Goal: Task Accomplishment & Management: Manage account settings

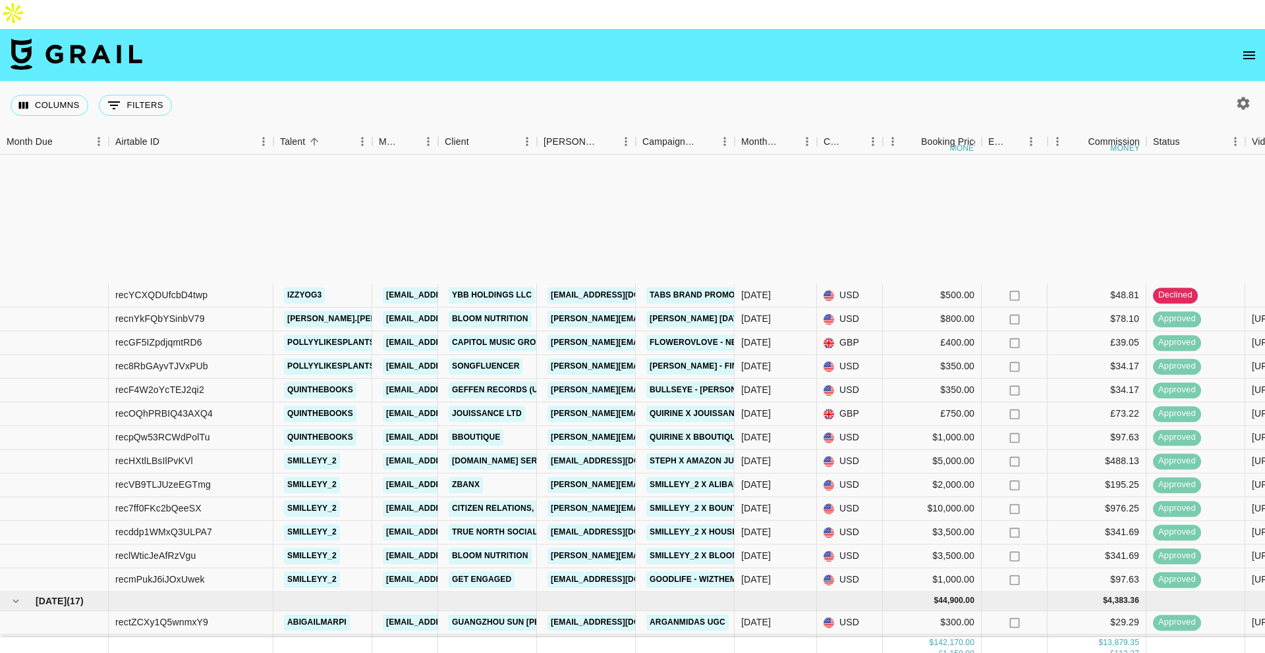
scroll to position [1589, 0]
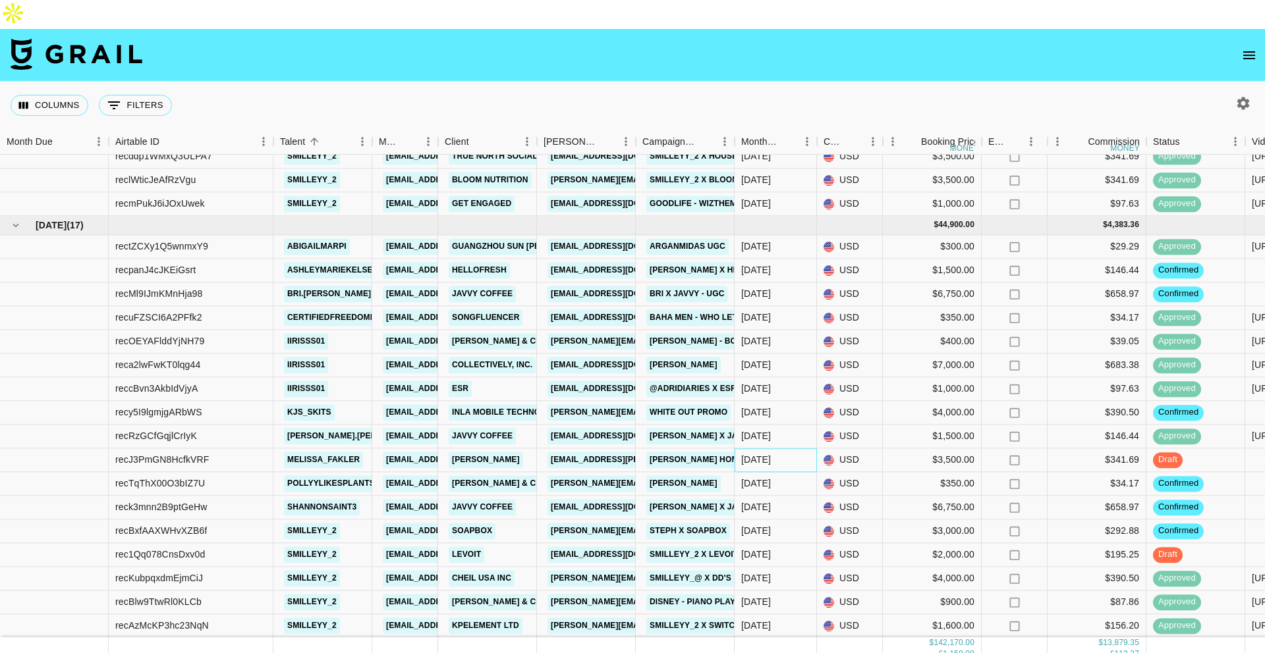
click at [757, 454] on div "[DATE]" at bounding box center [756, 460] width 30 height 13
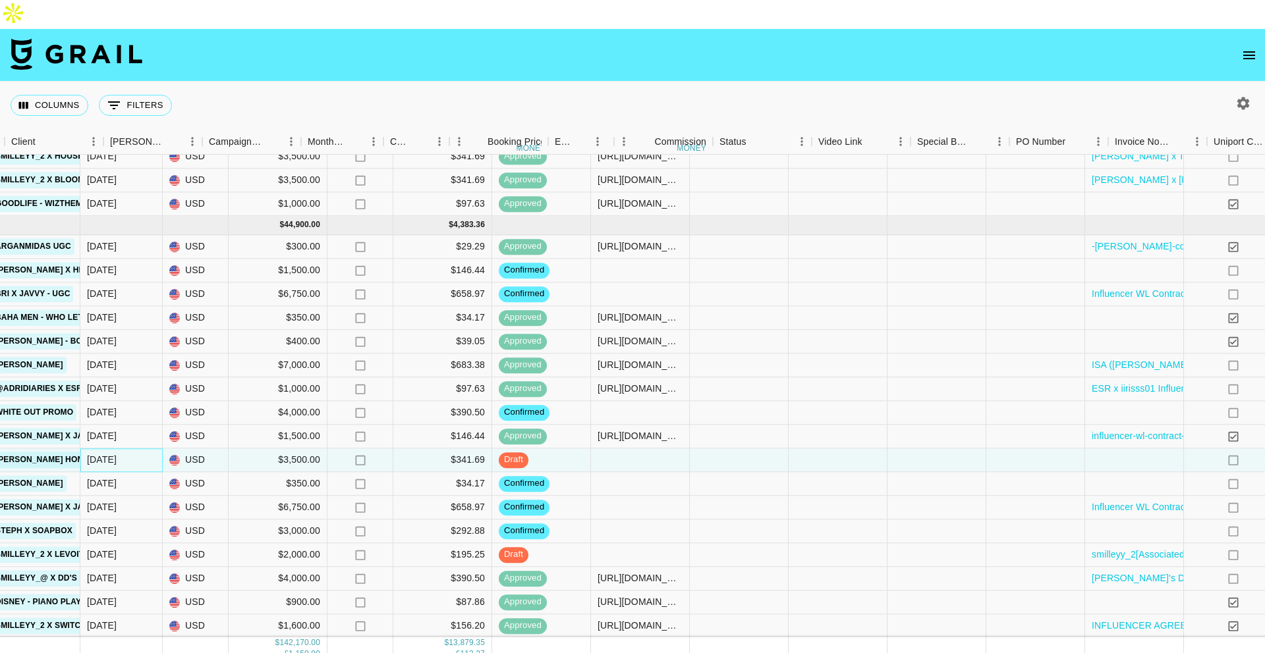
scroll to position [1589, 922]
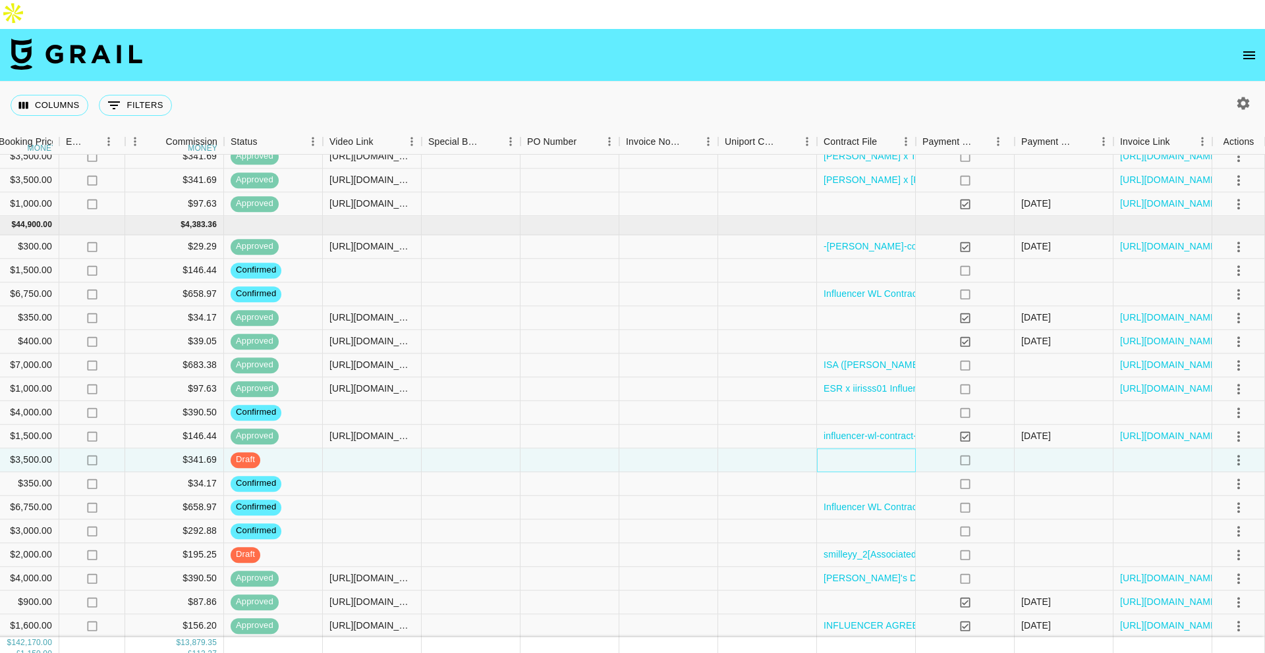
click at [856, 449] on div at bounding box center [866, 461] width 99 height 24
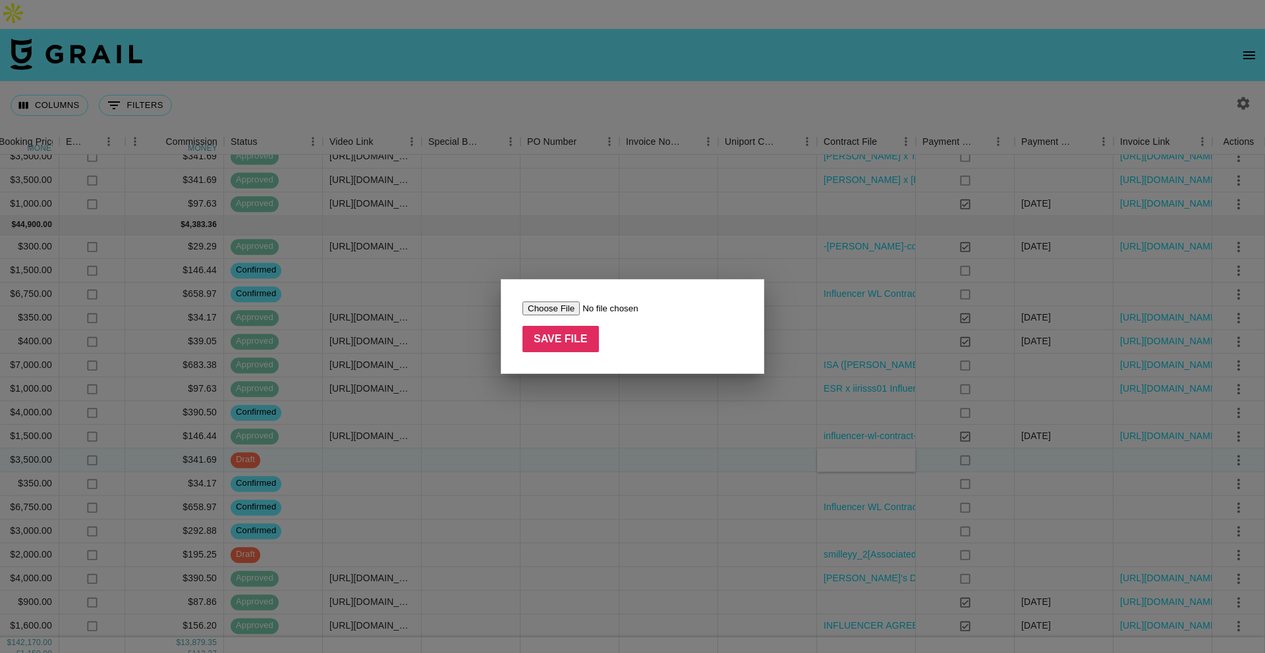
click at [531, 306] on input "file" at bounding box center [605, 309] width 167 height 14
type input "C:\fakepath\OC-828101-0804-16261 (1).pdf"
click at [576, 346] on input "Save File" at bounding box center [560, 339] width 76 height 26
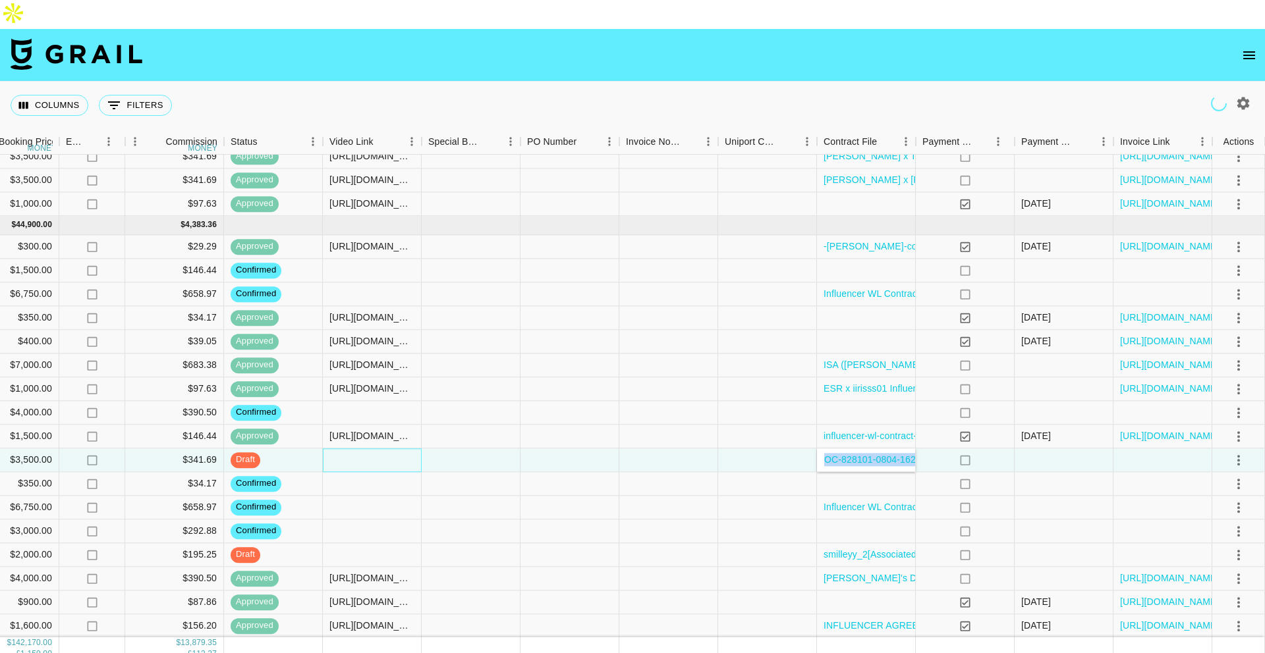
click at [372, 449] on div at bounding box center [372, 461] width 99 height 24
click at [373, 449] on div at bounding box center [372, 461] width 99 height 24
type input "[URL][DOMAIN_NAME]"
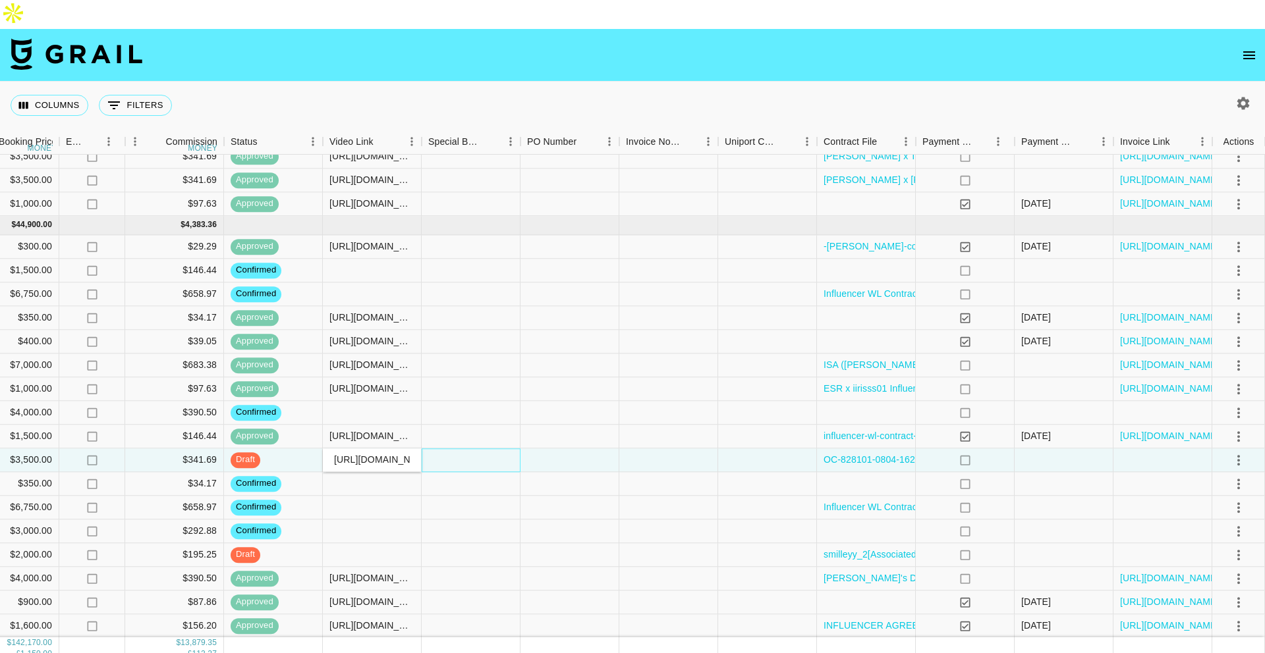
click at [465, 449] on div at bounding box center [471, 461] width 99 height 24
click at [1229, 449] on button "select merge strategy" at bounding box center [1238, 460] width 22 height 22
click at [1225, 555] on div "Approve" at bounding box center [1210, 555] width 40 height 16
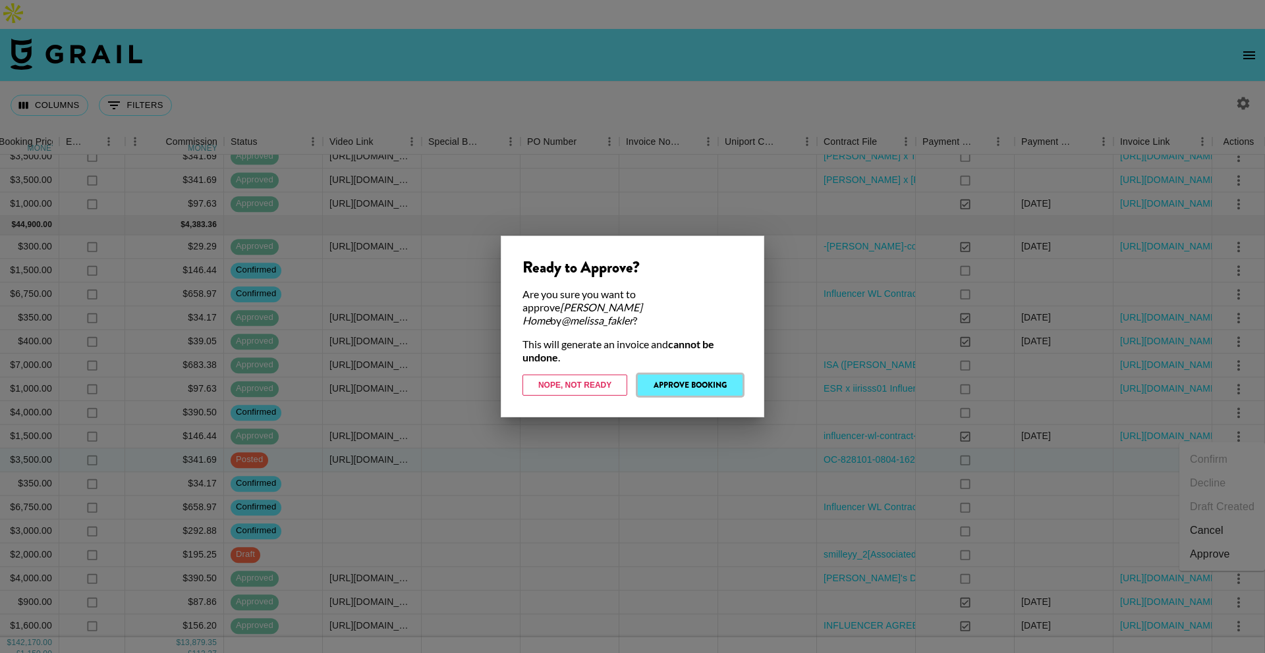
click at [710, 375] on button "Approve Booking" at bounding box center [690, 385] width 105 height 21
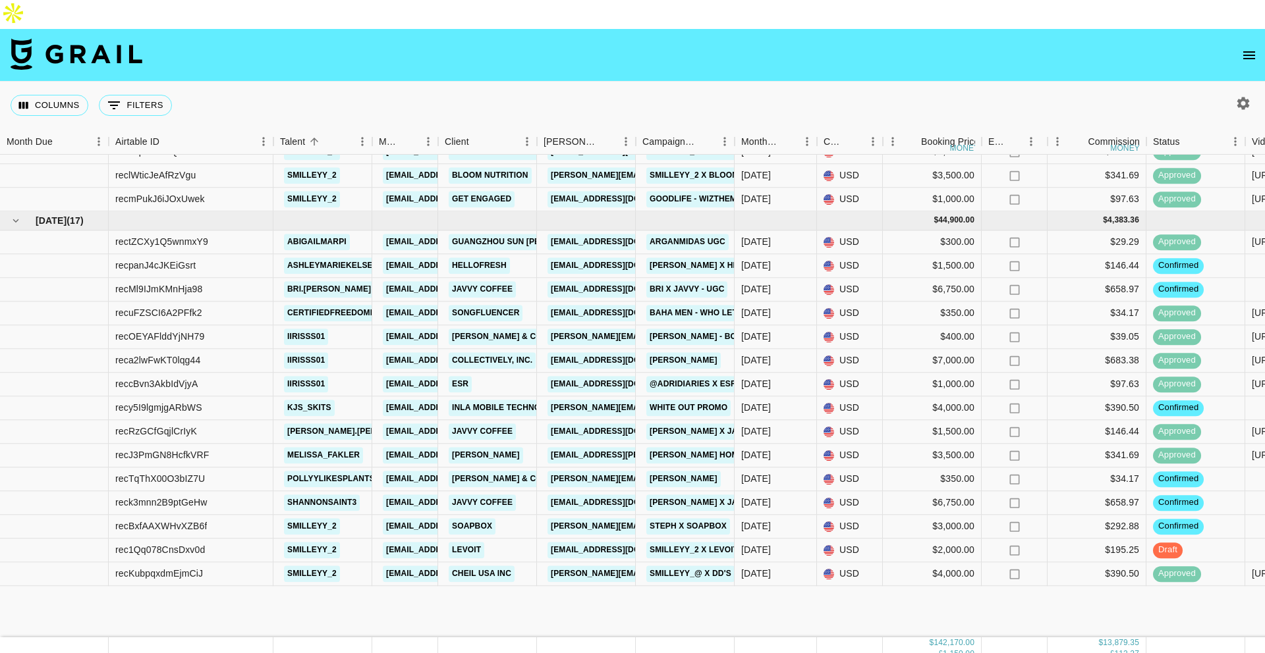
scroll to position [1589, 0]
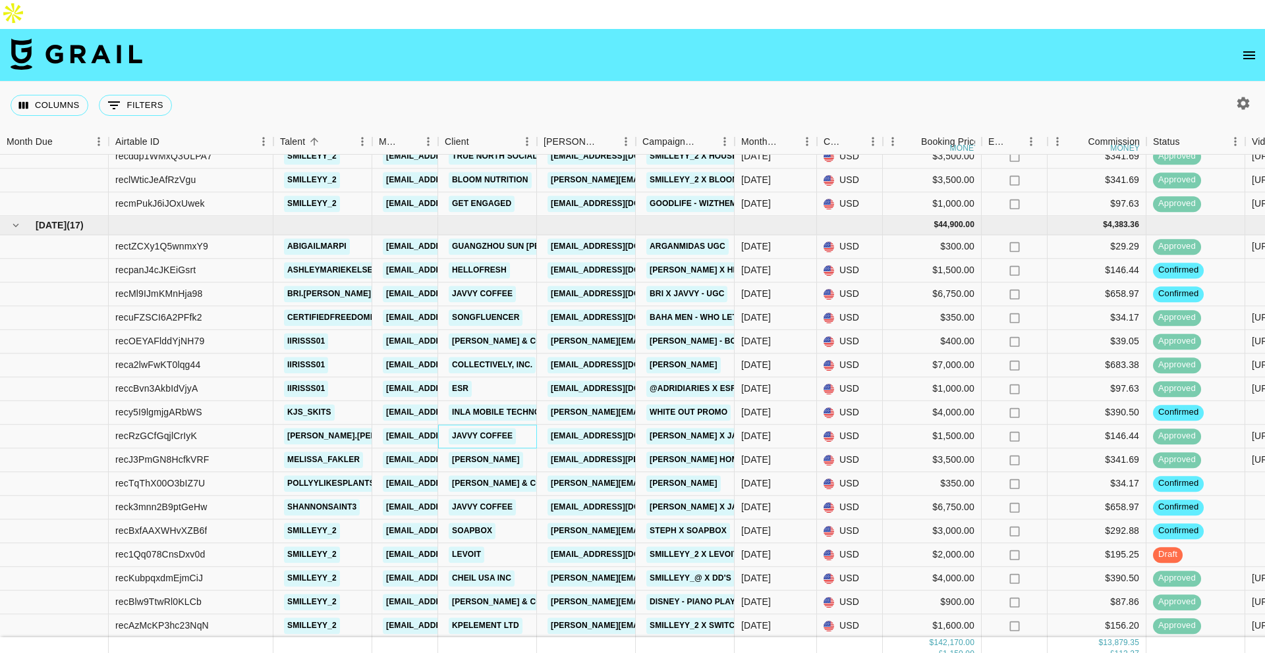
click at [526, 425] on div "Javvy Coffee" at bounding box center [487, 437] width 99 height 24
click at [530, 449] on div "[PERSON_NAME]" at bounding box center [487, 461] width 99 height 24
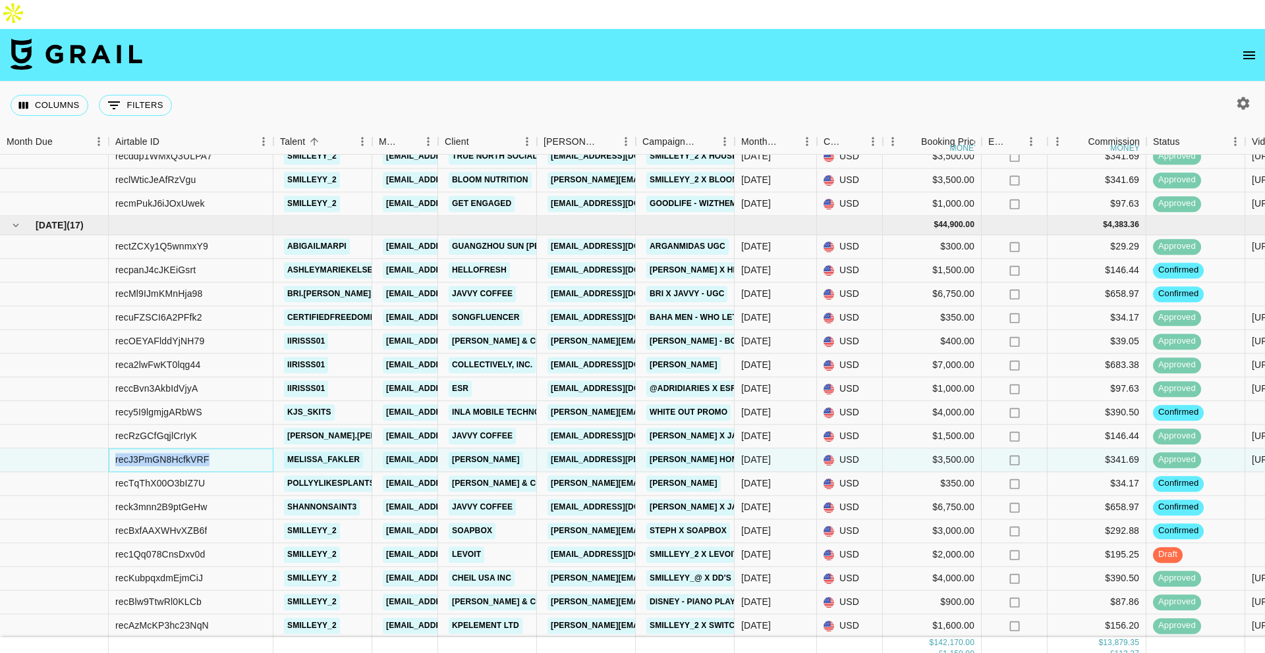
copy div "recJ3PmGN8HcfkVRF"
drag, startPoint x: 237, startPoint y: 430, endPoint x: 116, endPoint y: 433, distance: 121.3
click at [116, 449] on div "recJ3PmGN8HcfkVRF" at bounding box center [191, 461] width 165 height 24
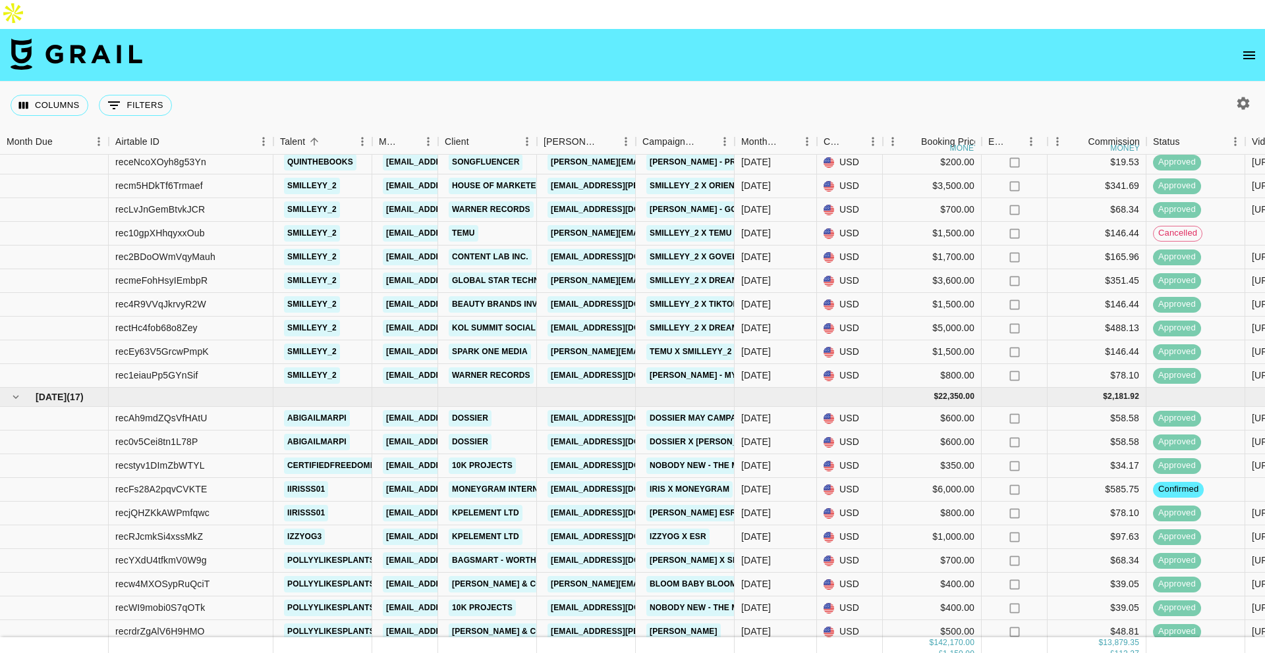
scroll to position [428, 0]
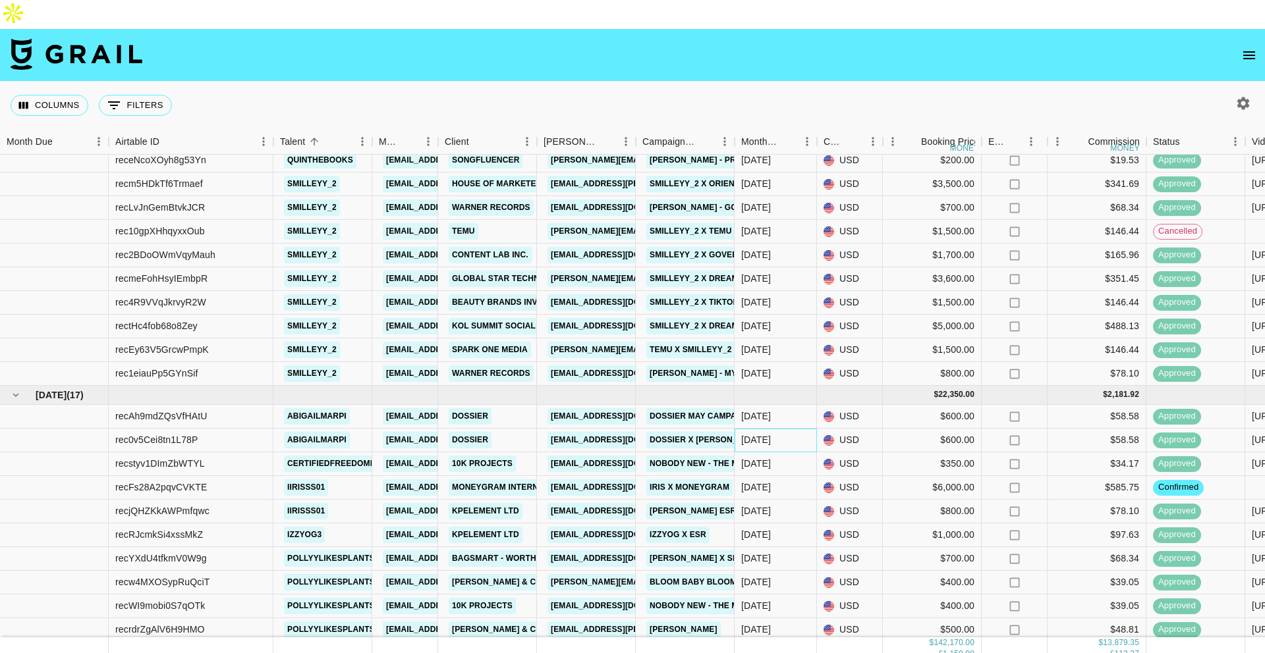
click at [798, 429] on div "[DATE]" at bounding box center [775, 441] width 82 height 24
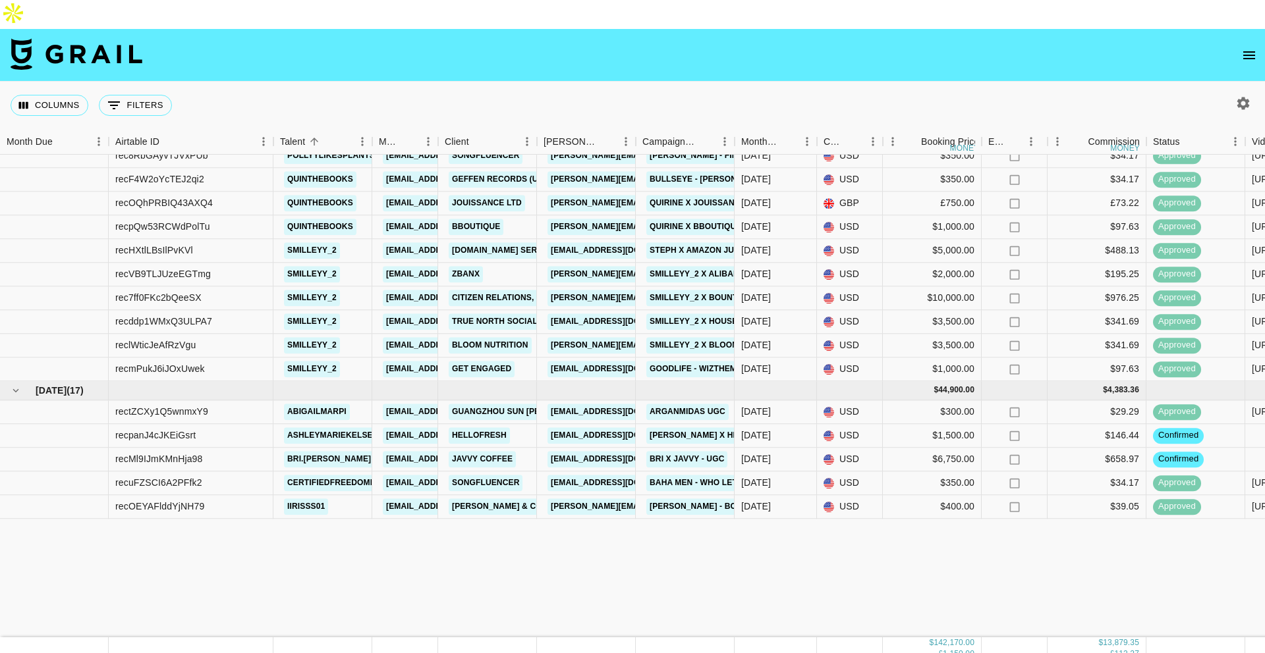
scroll to position [1590, 0]
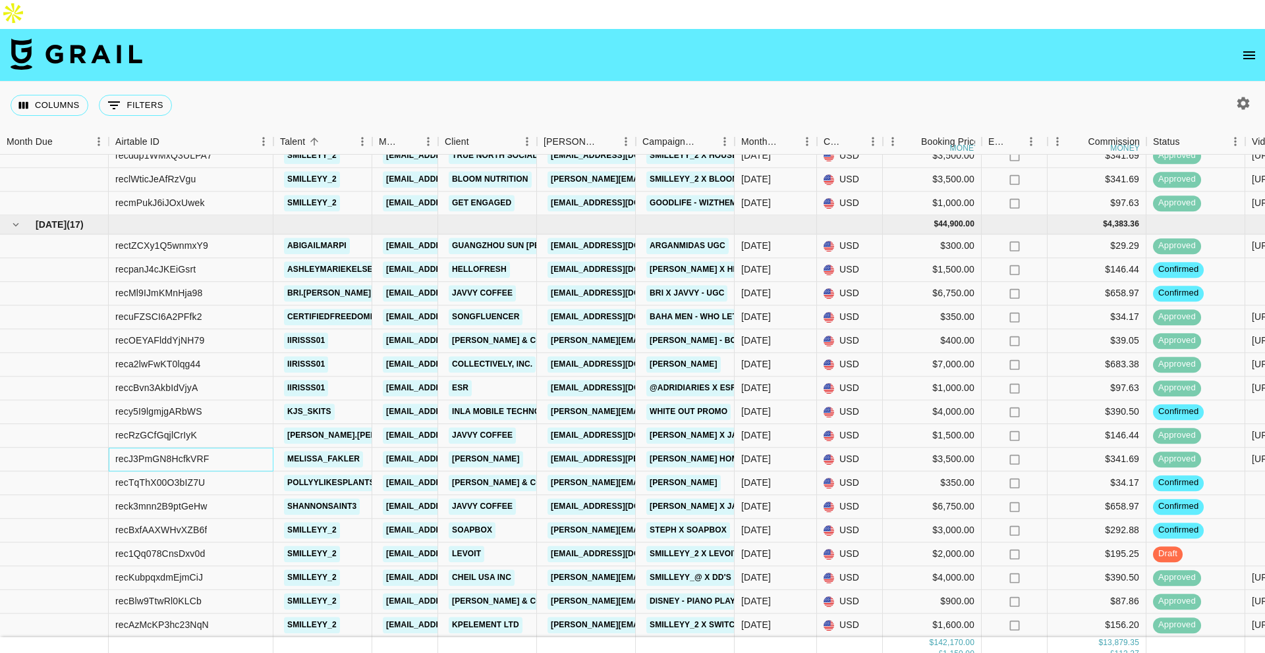
click at [236, 448] on div "recJ3PmGN8HcfkVRF" at bounding box center [191, 460] width 165 height 24
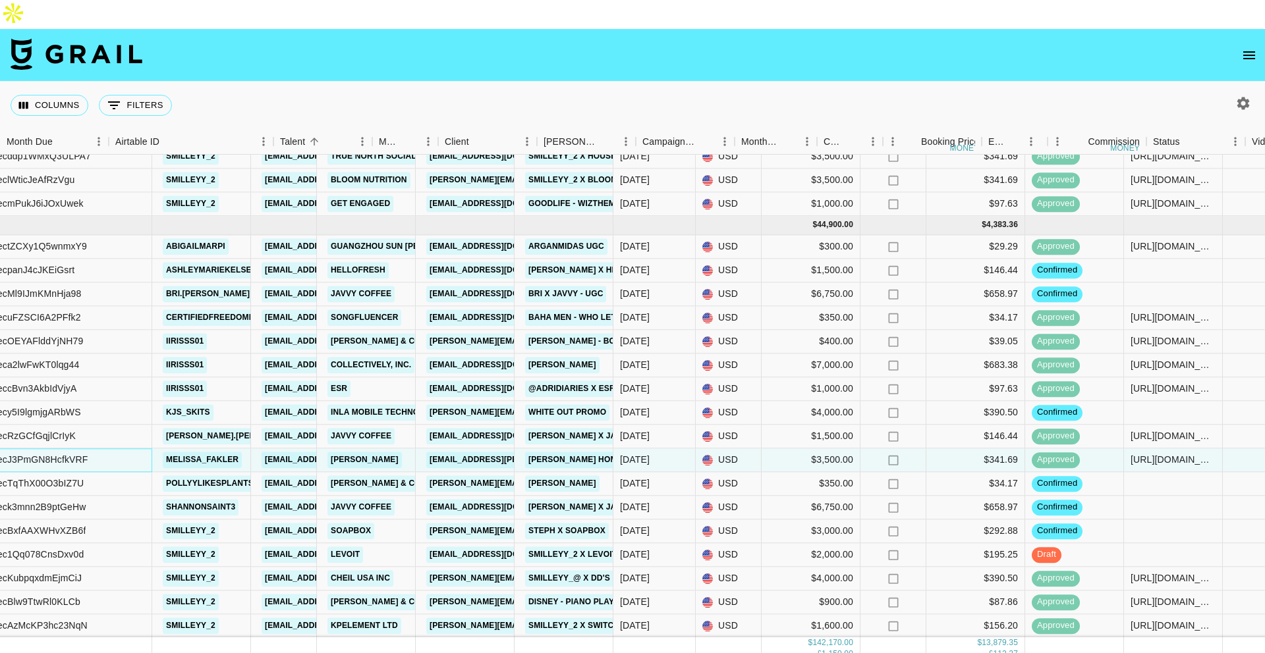
scroll to position [1589, 0]
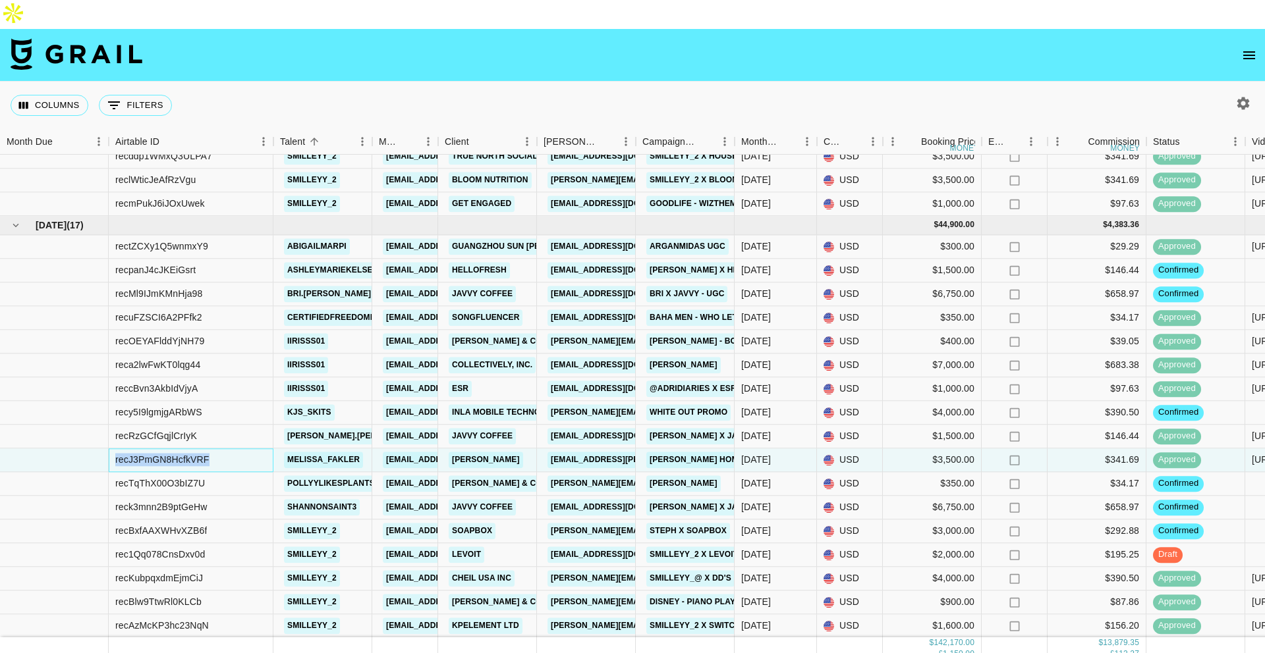
drag, startPoint x: 221, startPoint y: 433, endPoint x: 113, endPoint y: 430, distance: 107.4
click at [113, 449] on div "recJ3PmGN8HcfkVRF" at bounding box center [191, 461] width 165 height 24
copy div "recJ3PmGN8HcfkVRF"
click at [515, 520] on div "Soapbox" at bounding box center [487, 532] width 99 height 24
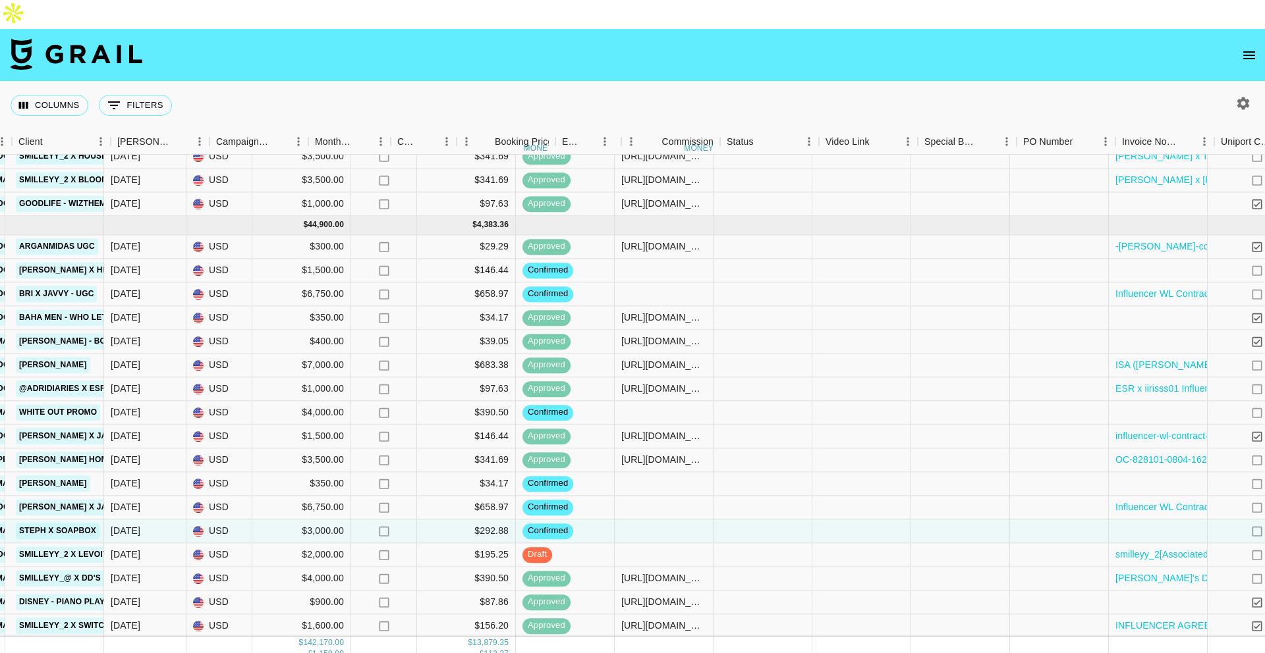
scroll to position [1589, 910]
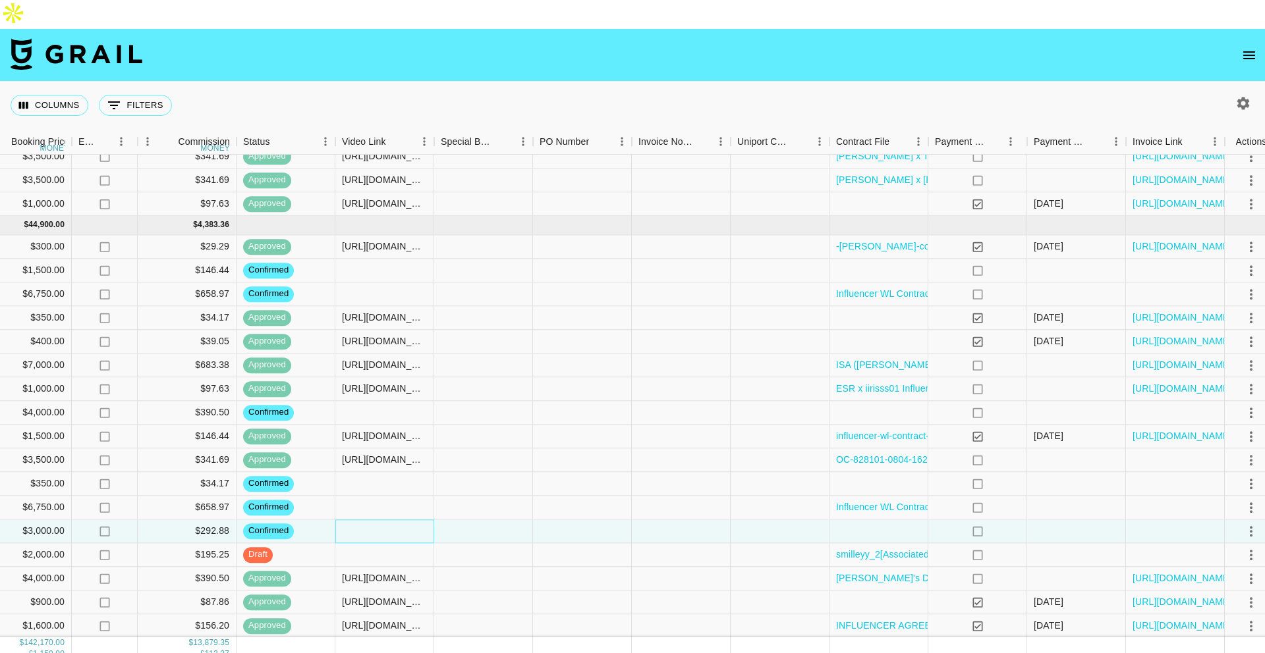
click at [404, 520] on div at bounding box center [384, 532] width 99 height 24
click at [379, 520] on div at bounding box center [384, 532] width 99 height 24
type input "https://www.tiktok.com/@smilleyy_2/video/7541117661099330871"
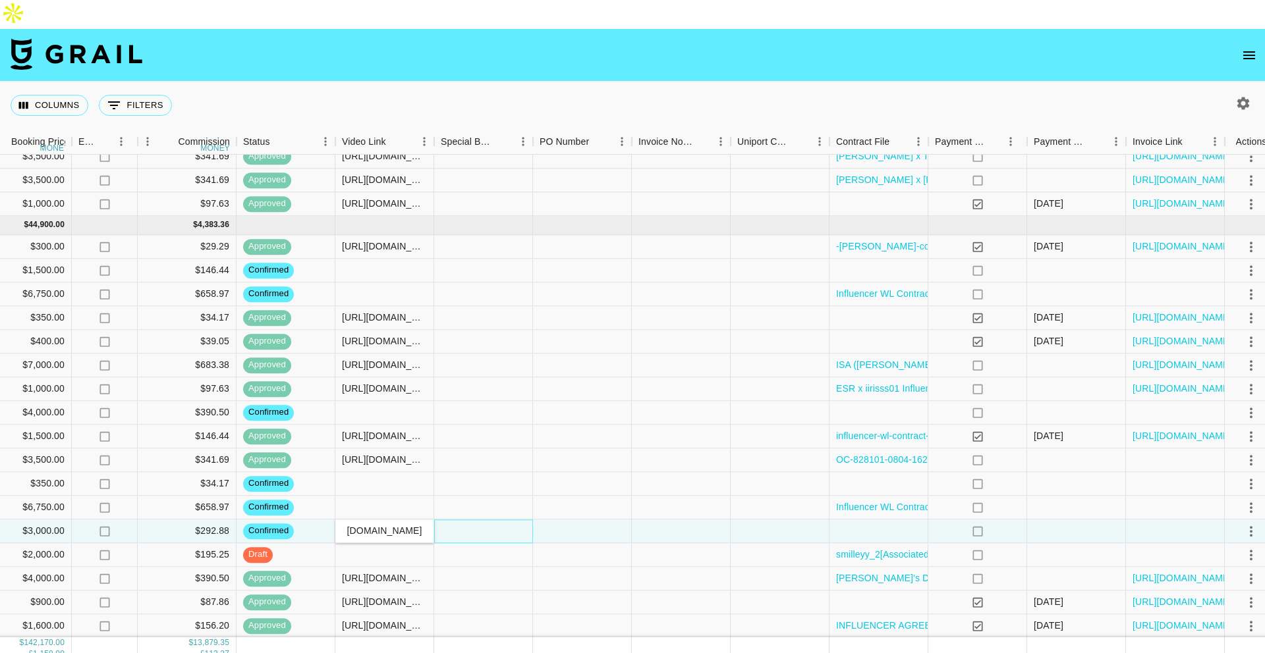
scroll to position [0, 0]
click at [483, 520] on div at bounding box center [483, 532] width 99 height 24
click at [875, 520] on div at bounding box center [878, 532] width 99 height 24
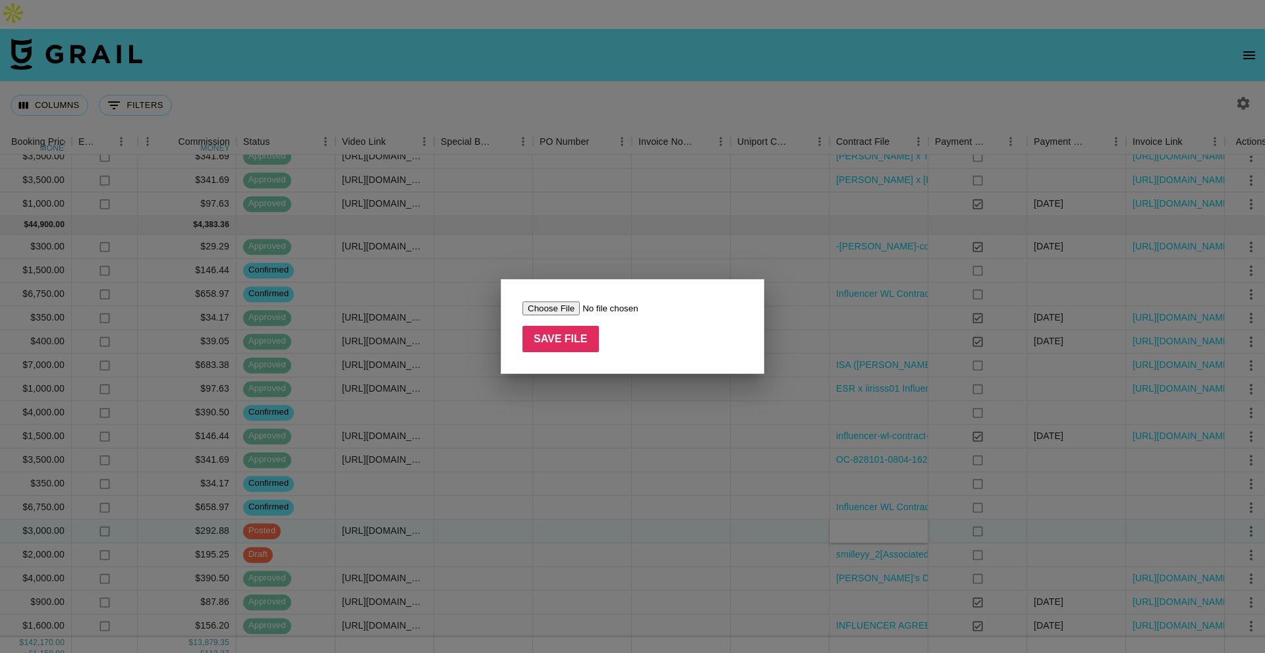
click at [541, 306] on input "file" at bounding box center [605, 309] width 167 height 14
type input "C:\fakepath\@millerstephanie2 _ Influencer Contract.pdf"
click at [568, 347] on input "Save File" at bounding box center [560, 339] width 76 height 26
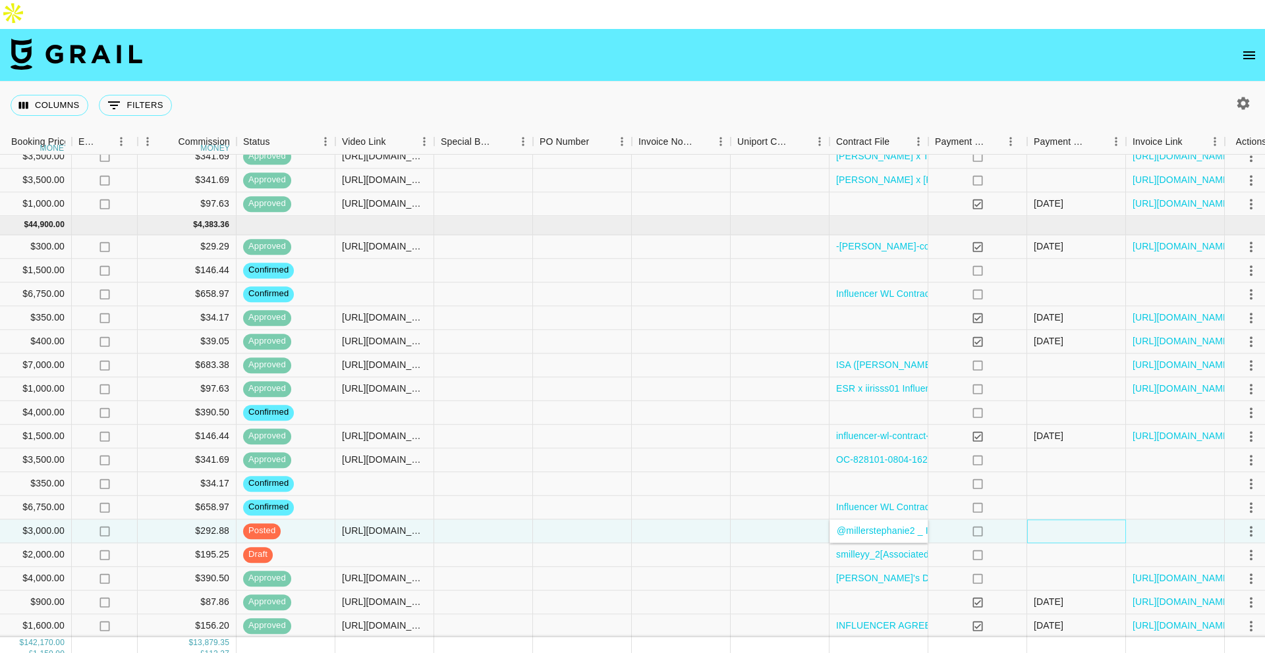
click at [1087, 520] on div at bounding box center [1076, 532] width 99 height 24
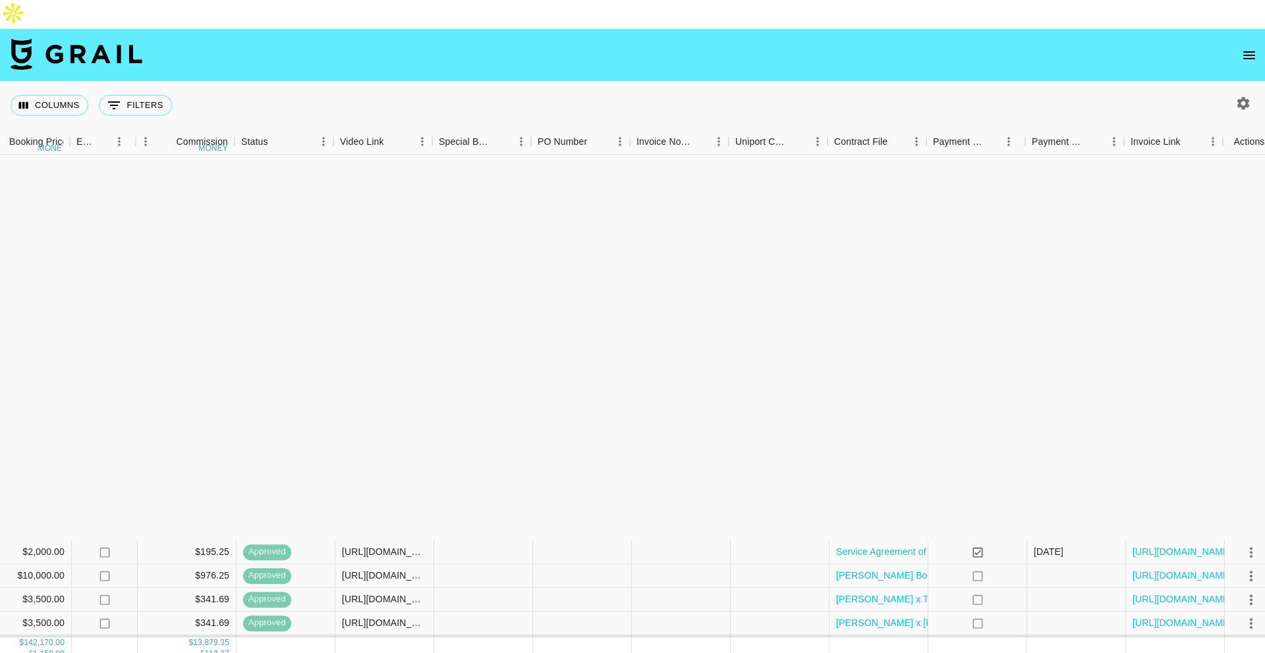
scroll to position [1589, 912]
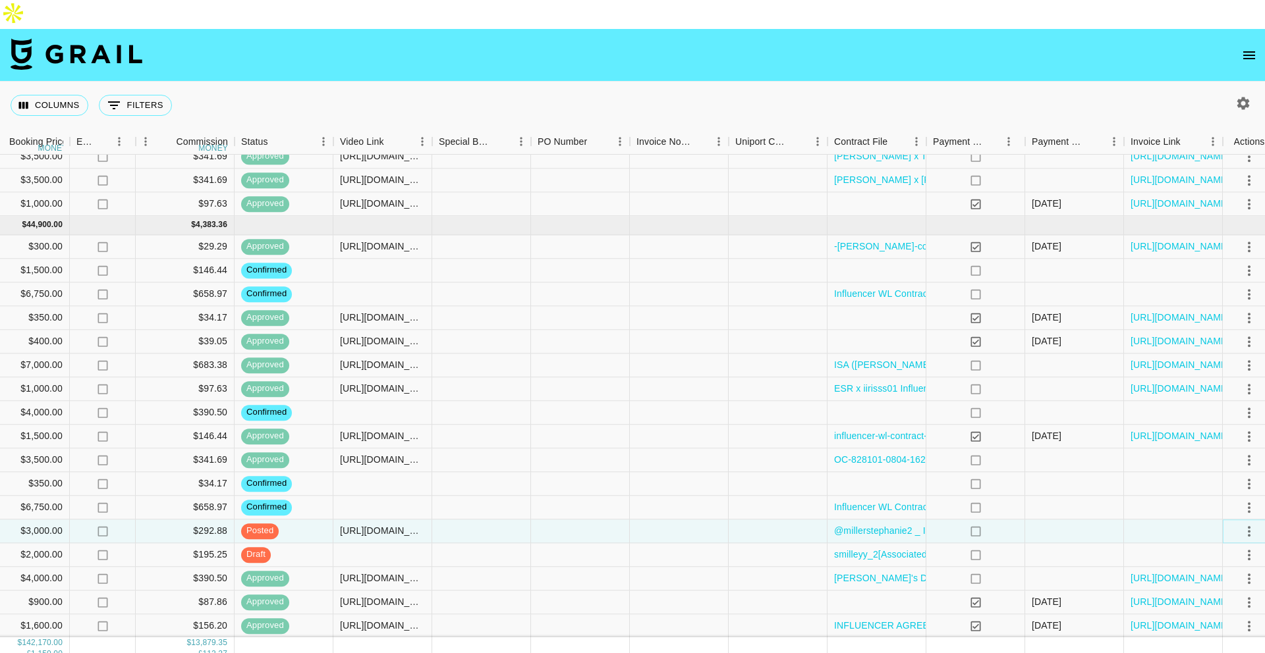
click at [1249, 526] on icon "select merge strategy" at bounding box center [1249, 531] width 3 height 11
click at [1202, 620] on div "Approve" at bounding box center [1210, 626] width 40 height 16
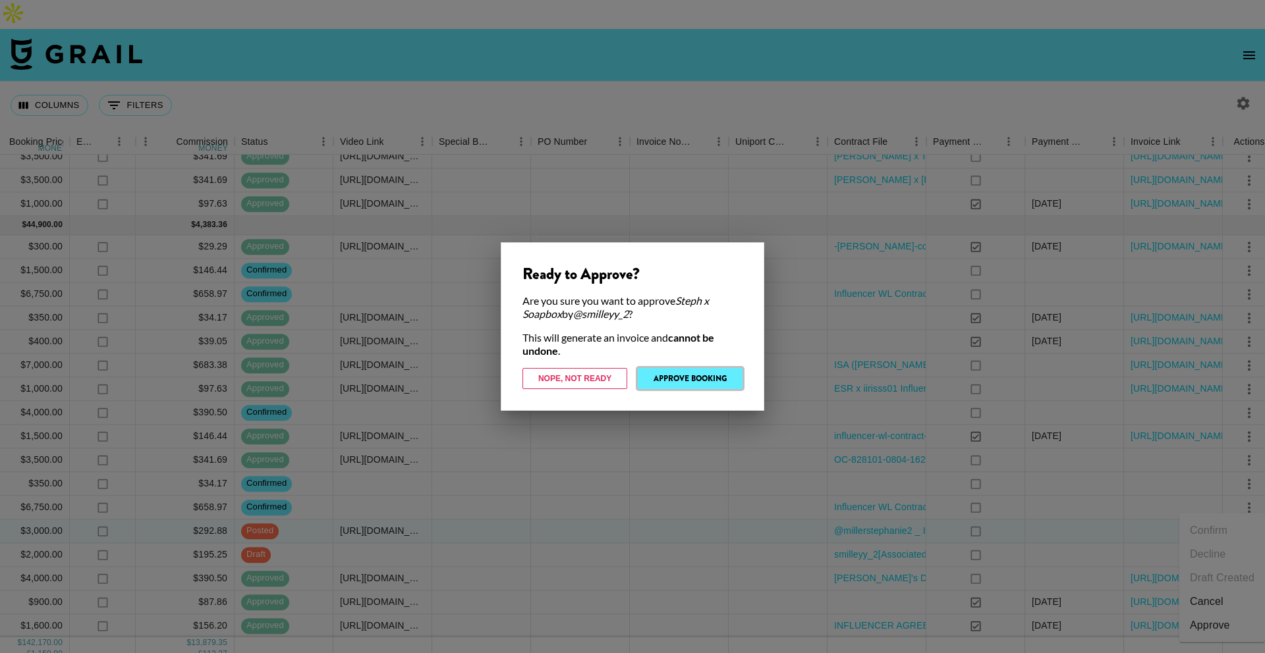
click at [731, 379] on button "Approve Booking" at bounding box center [690, 378] width 105 height 21
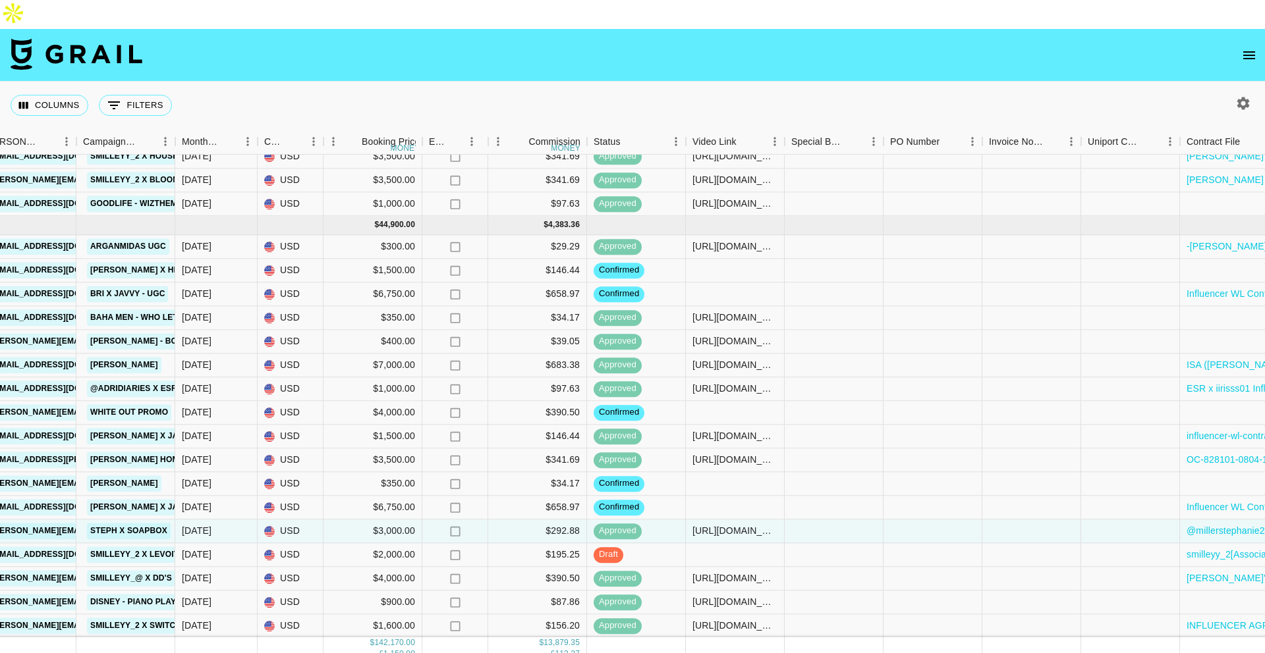
scroll to position [1589, 558]
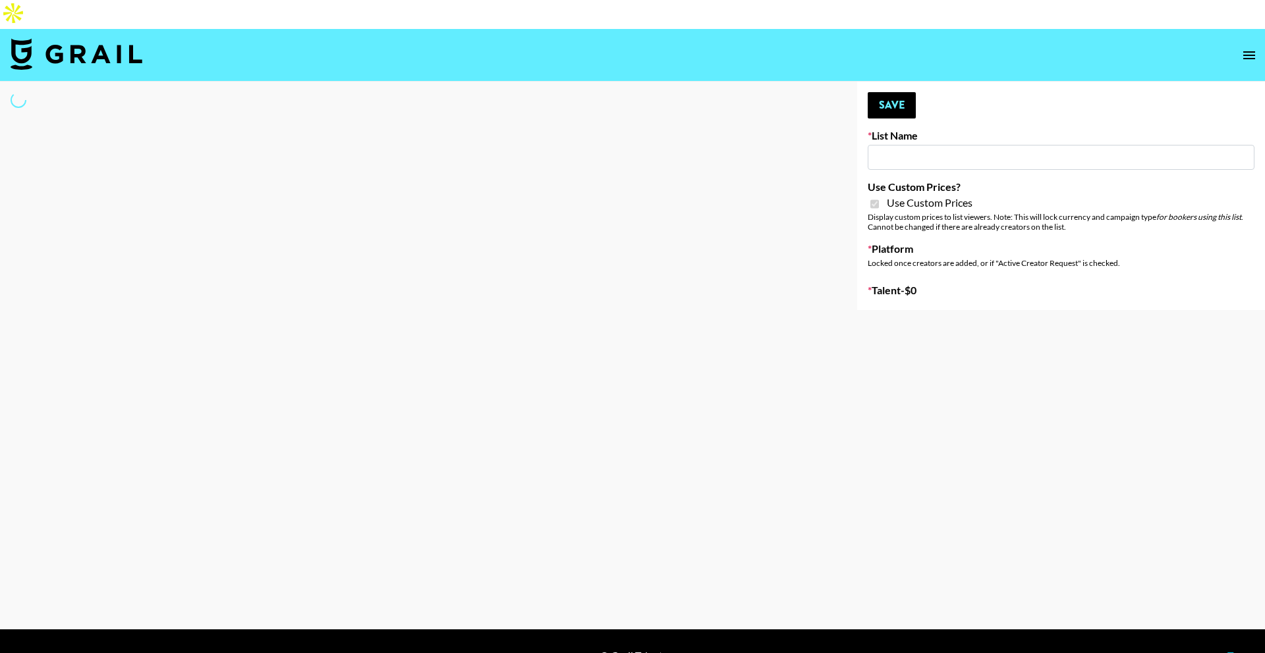
type input "Primal Harvest NEW (21 AUG)"
checkbox input "true"
select select "Brand"
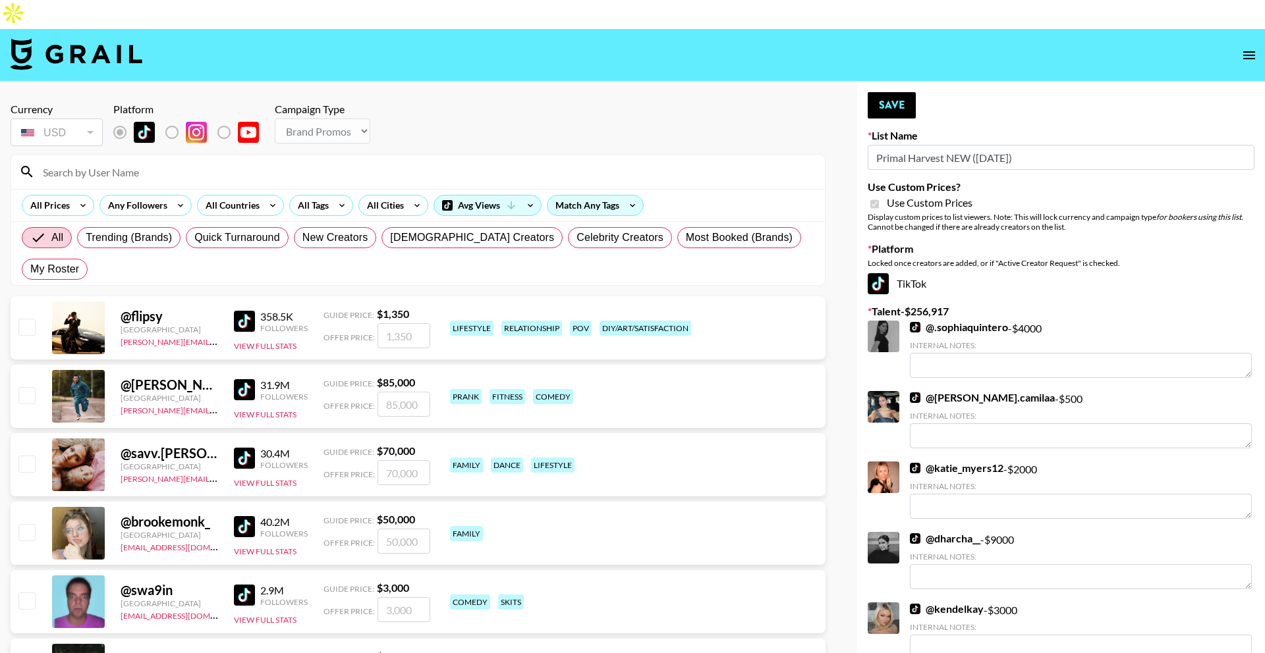
click at [358, 161] on input at bounding box center [426, 171] width 782 height 21
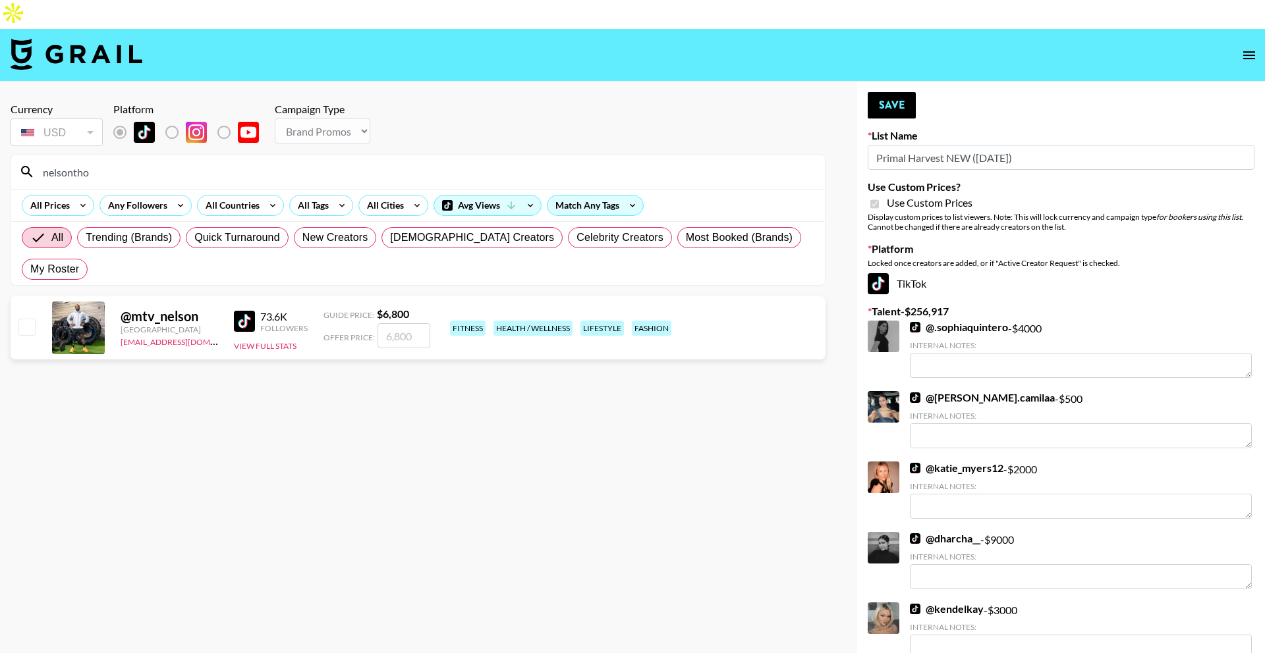
type input "nelsontho"
click at [408, 323] on input "number" at bounding box center [403, 335] width 53 height 25
type input "6"
checkbox input "true"
type input "6800"
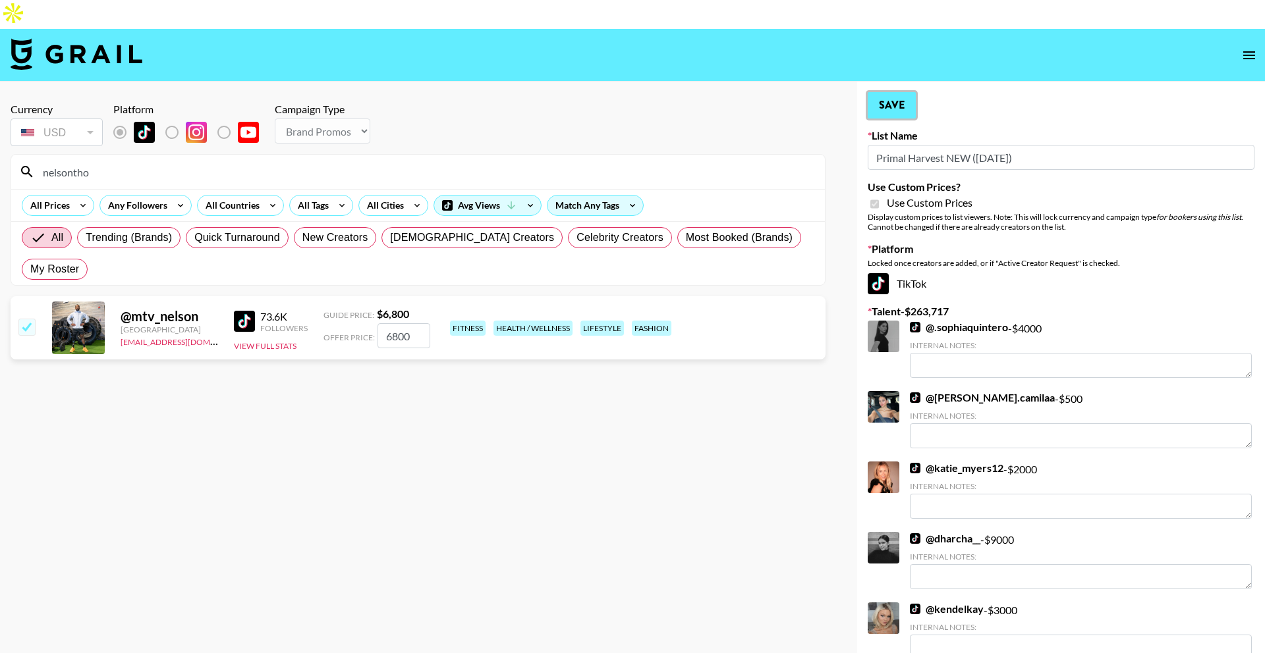
click at [905, 92] on button "Save" at bounding box center [892, 105] width 48 height 26
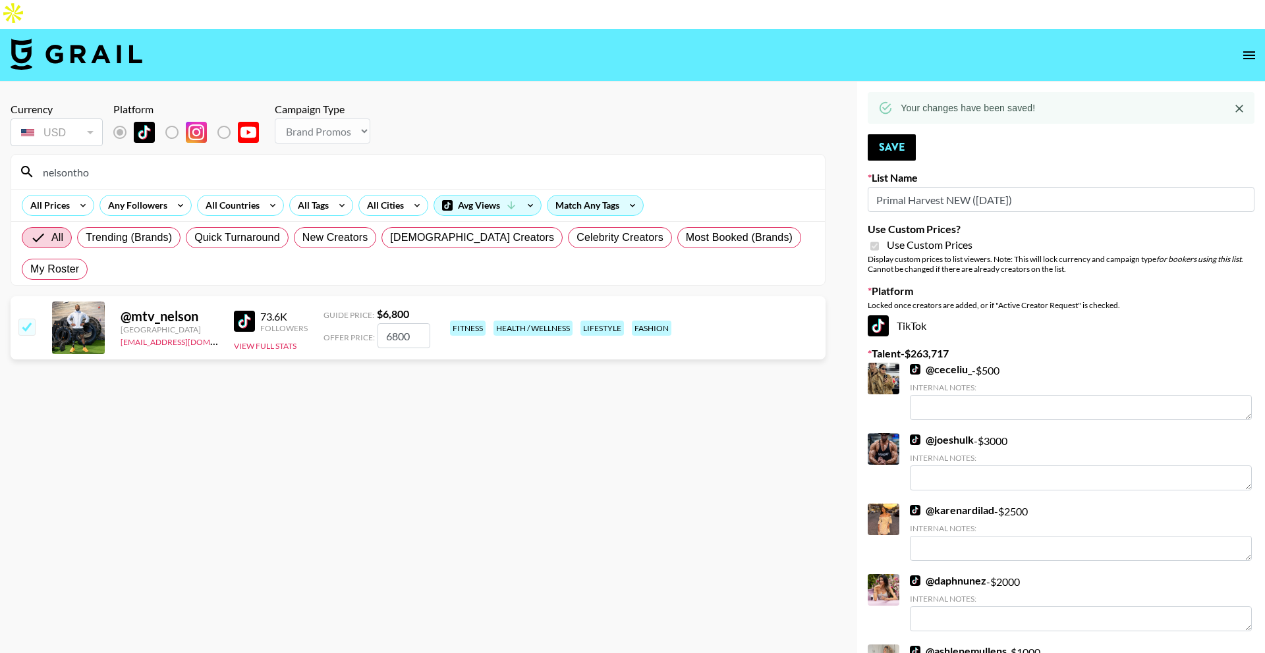
click at [407, 118] on div "Currency USD USD ​ Platform Campaign Type Choose Type... Song Promos Brand Prom…" at bounding box center [418, 126] width 815 height 46
click at [406, 161] on input "nelsontho" at bounding box center [426, 171] width 782 height 21
paste input "uryskm"
type input "nuryskm"
click at [411, 323] on input "number" at bounding box center [403, 335] width 53 height 25
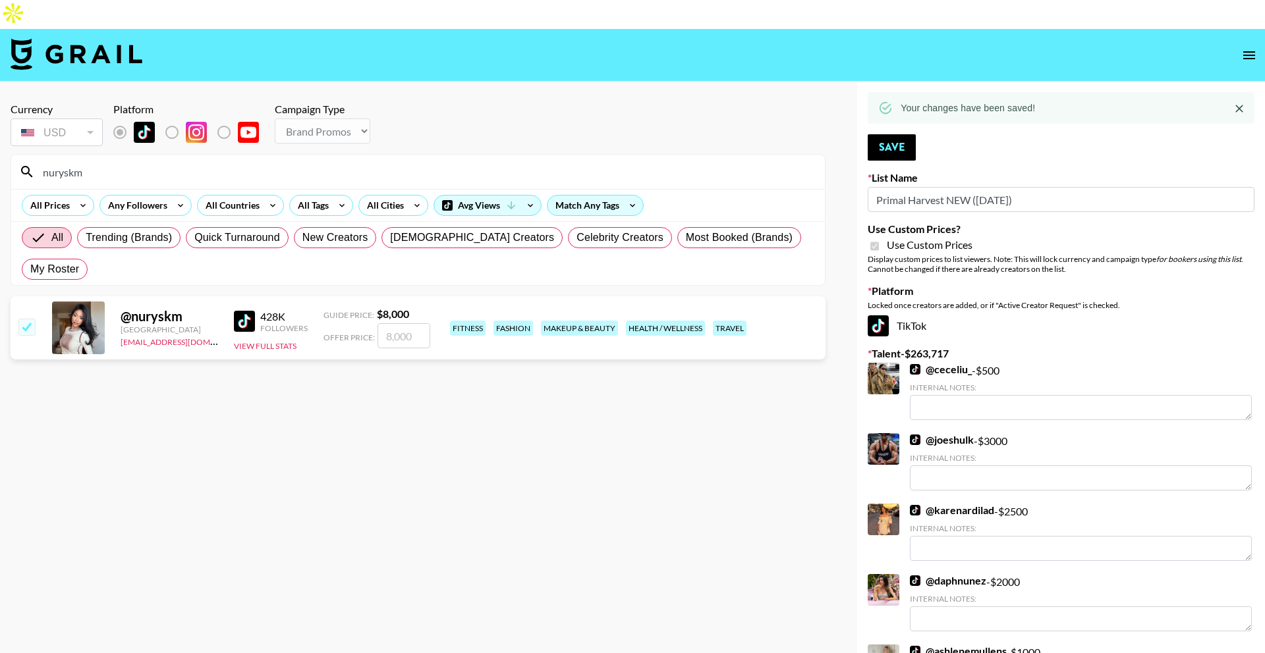
type input "8"
checkbox input "true"
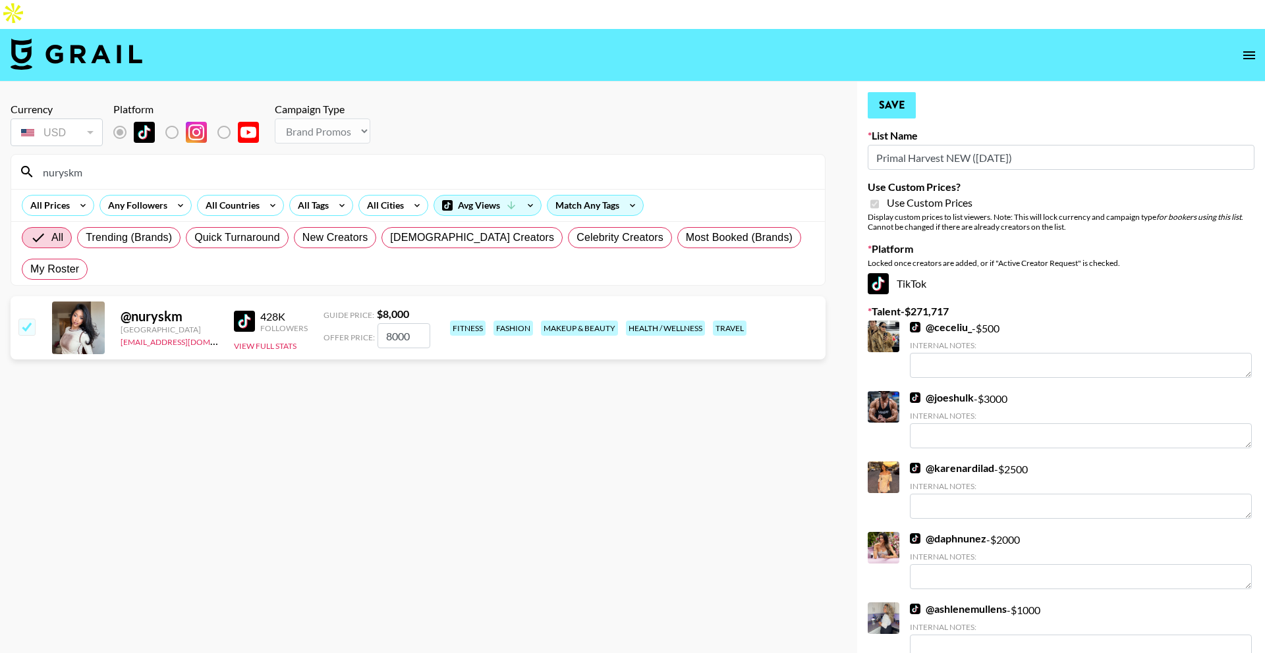
type input "8000"
click at [882, 92] on button "Save" at bounding box center [892, 105] width 48 height 26
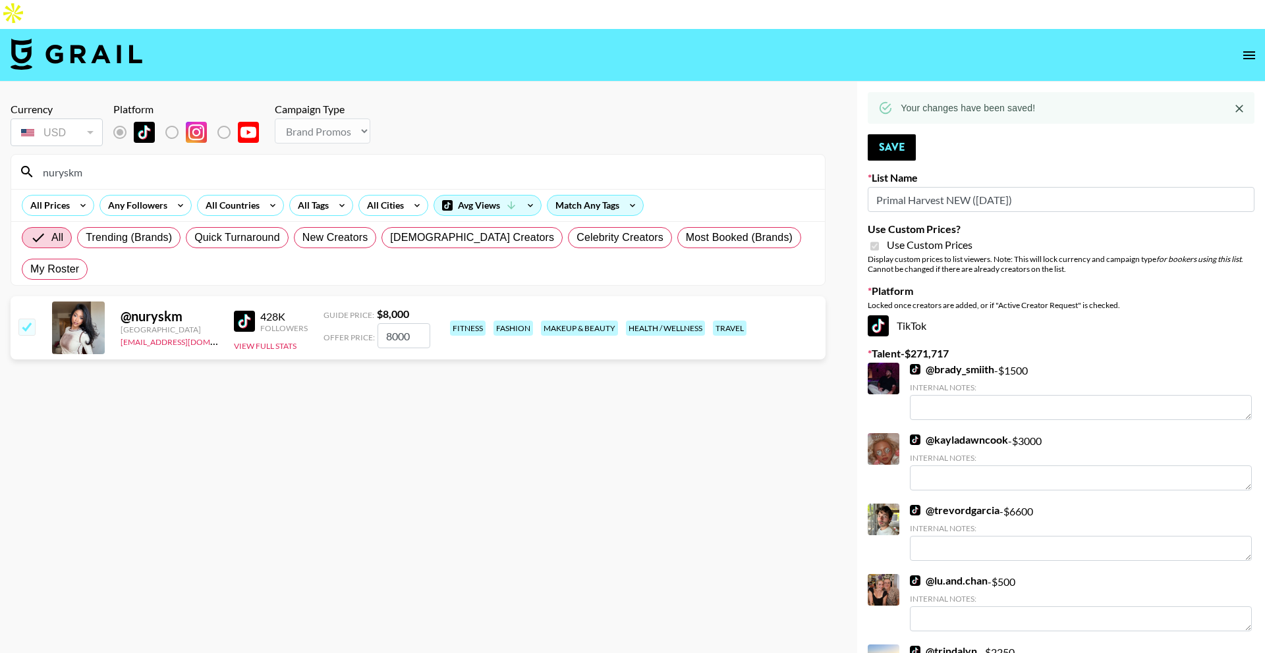
click at [424, 161] on input "nuryskm" at bounding box center [426, 171] width 782 height 21
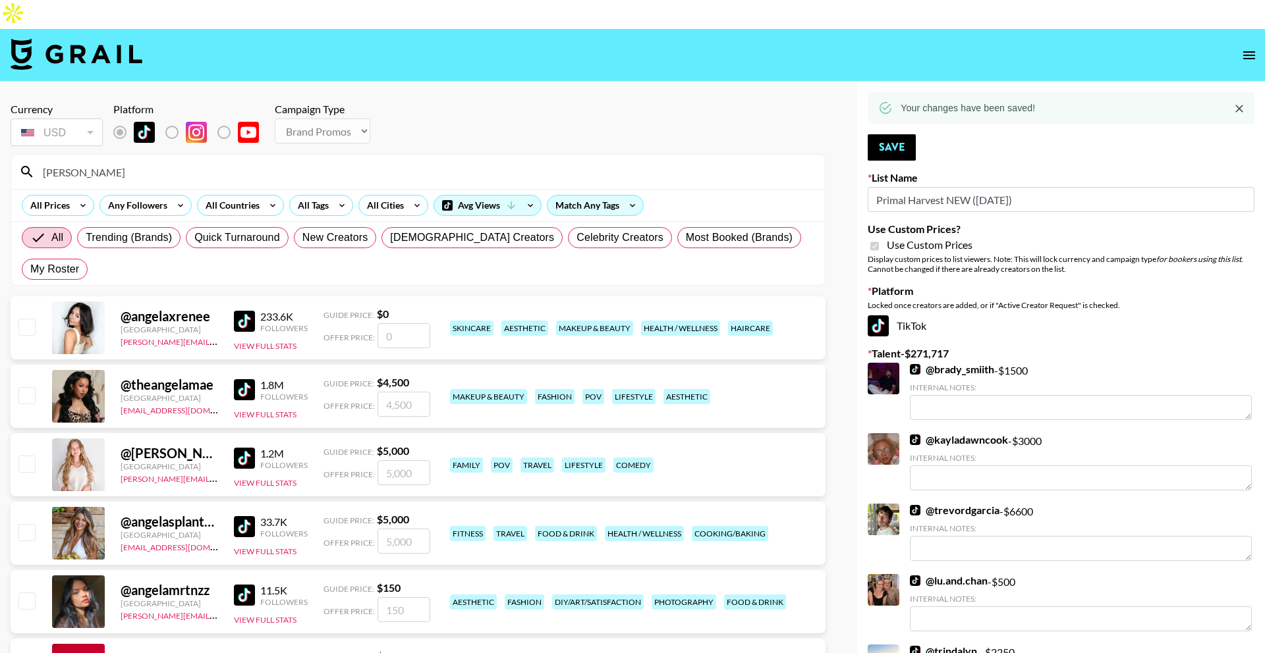
type input "angela"
click at [392, 529] on input "number" at bounding box center [403, 541] width 53 height 25
checkbox input "true"
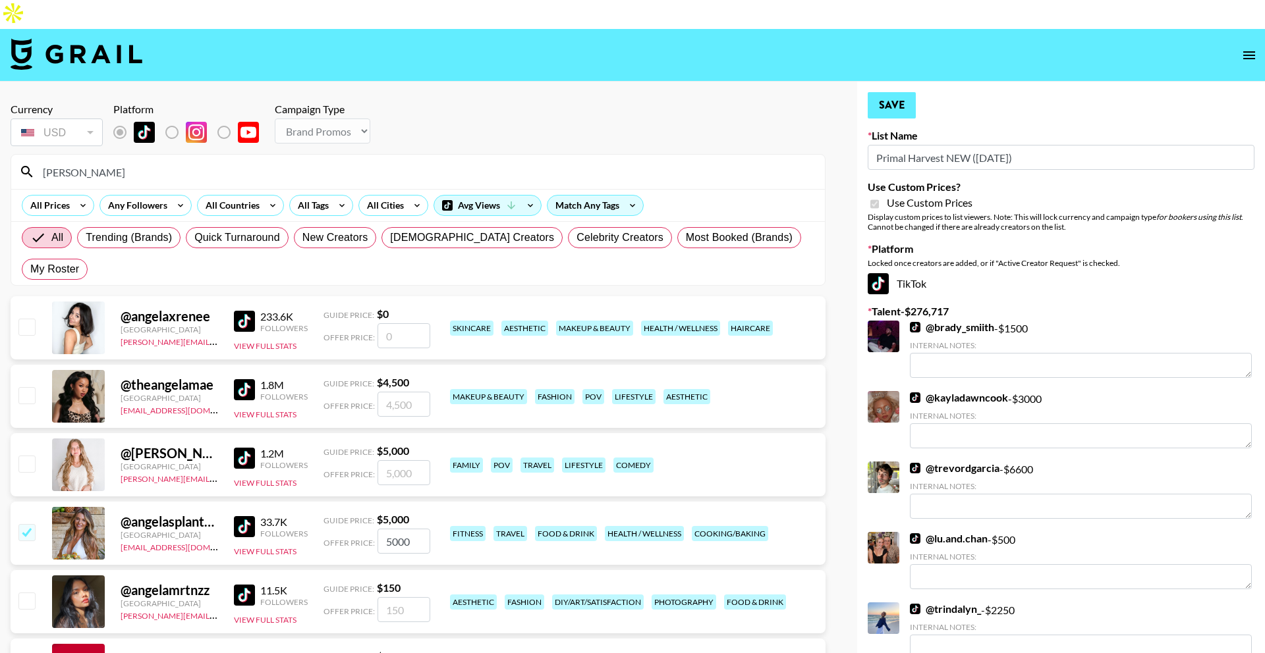
type input "5000"
click at [891, 92] on button "Save" at bounding box center [892, 105] width 48 height 26
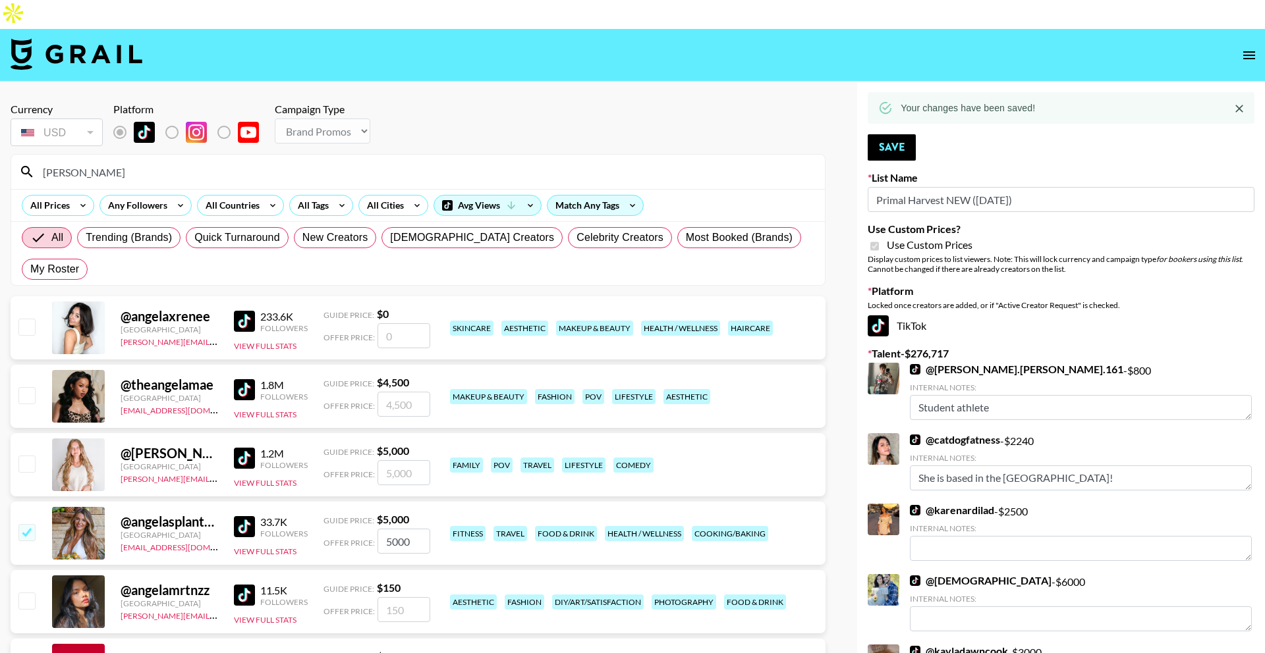
click at [333, 161] on input "angela" at bounding box center [426, 171] width 782 height 21
paste input "brian_pruett"
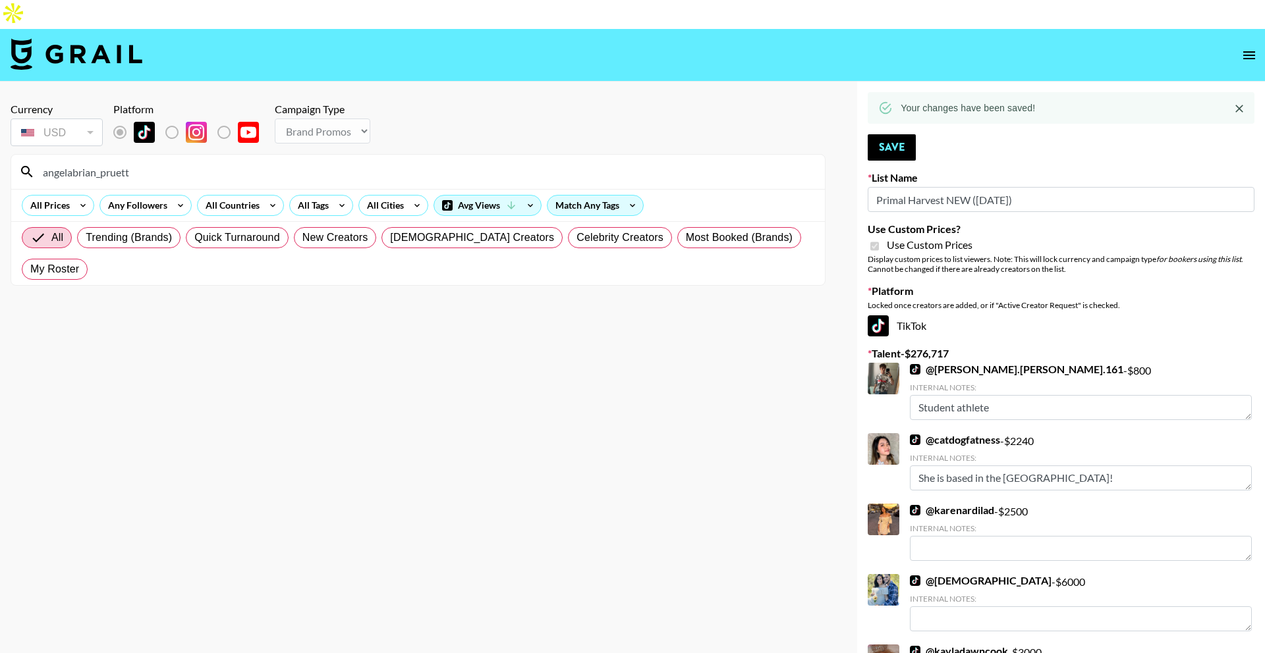
paste input
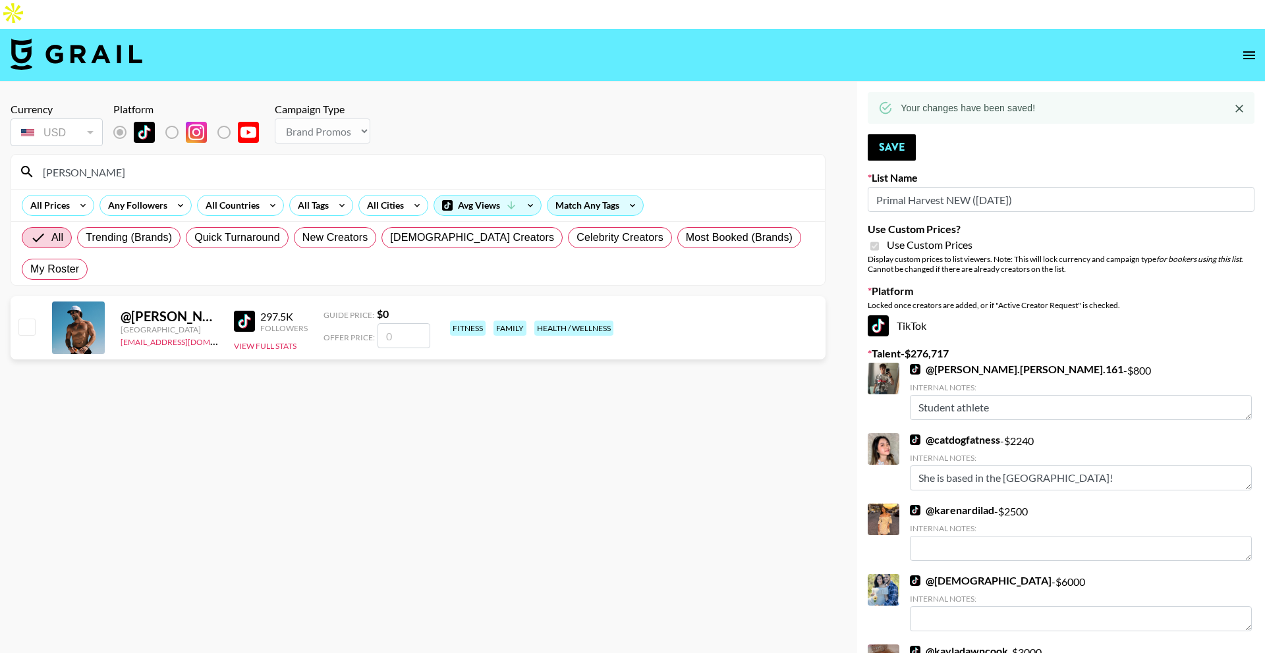
type input "brian_pruett"
click at [401, 323] on input "number" at bounding box center [403, 335] width 53 height 25
type input "8"
checkbox input "true"
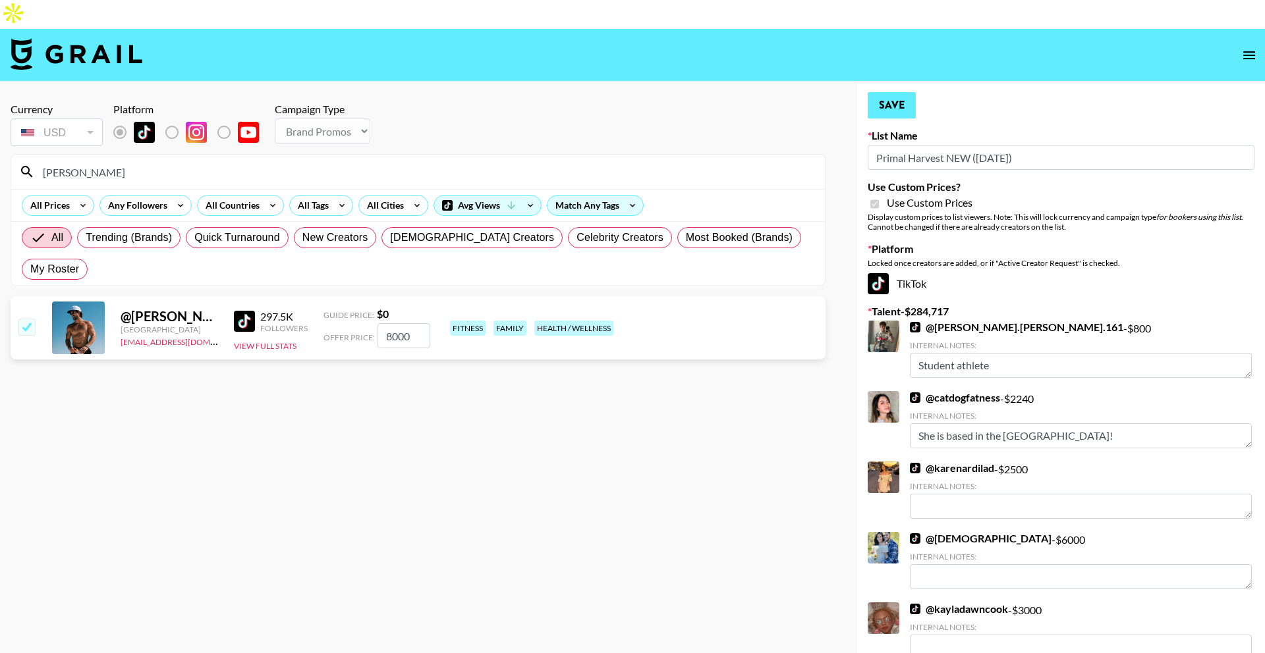
type input "8000"
click at [892, 92] on button "Save" at bounding box center [892, 105] width 48 height 26
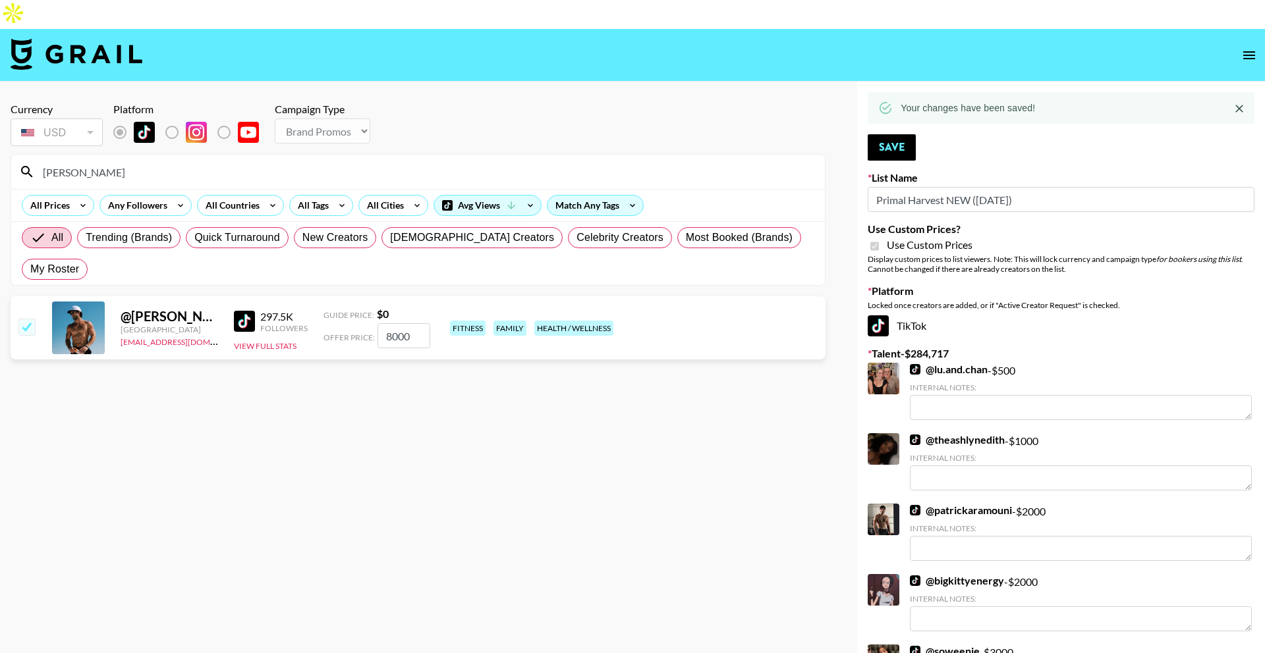
click at [423, 161] on input "brian_pruett" at bounding box center [426, 171] width 782 height 21
paste input "xaviereprather"
type input "xaviereprather"
click at [387, 323] on input "number" at bounding box center [403, 335] width 53 height 25
checkbox input "true"
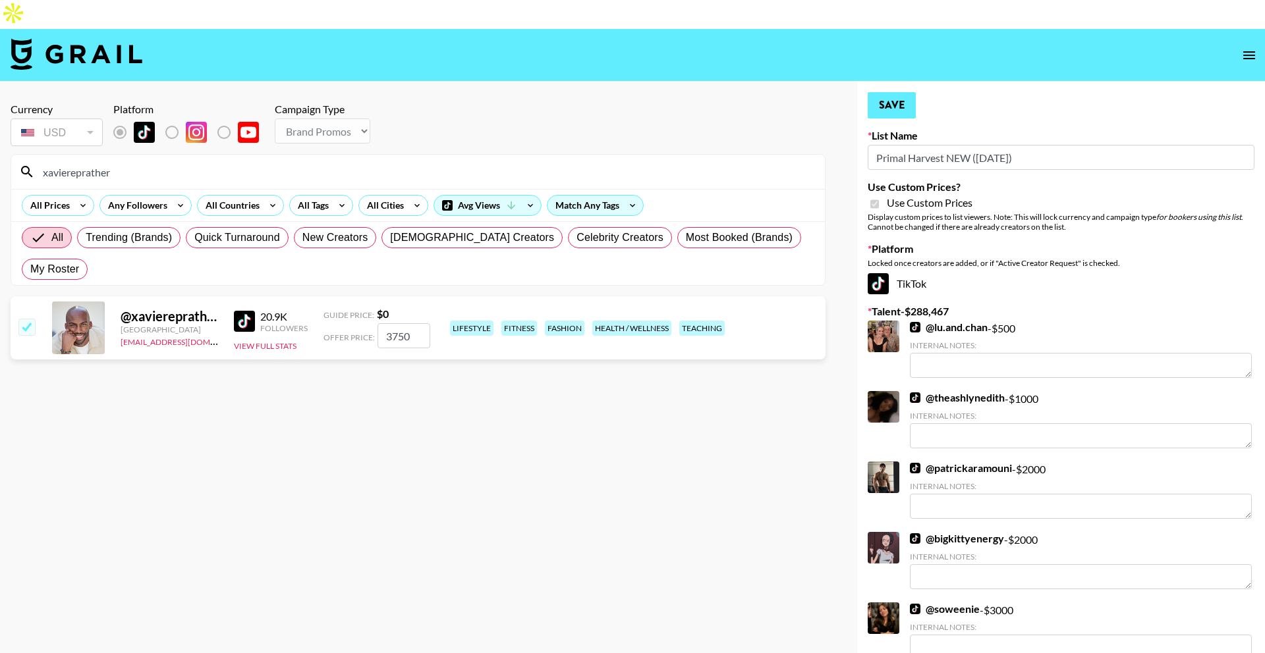
type input "3750"
click at [901, 92] on button "Save" at bounding box center [892, 105] width 48 height 26
